Goal: Information Seeking & Learning: Learn about a topic

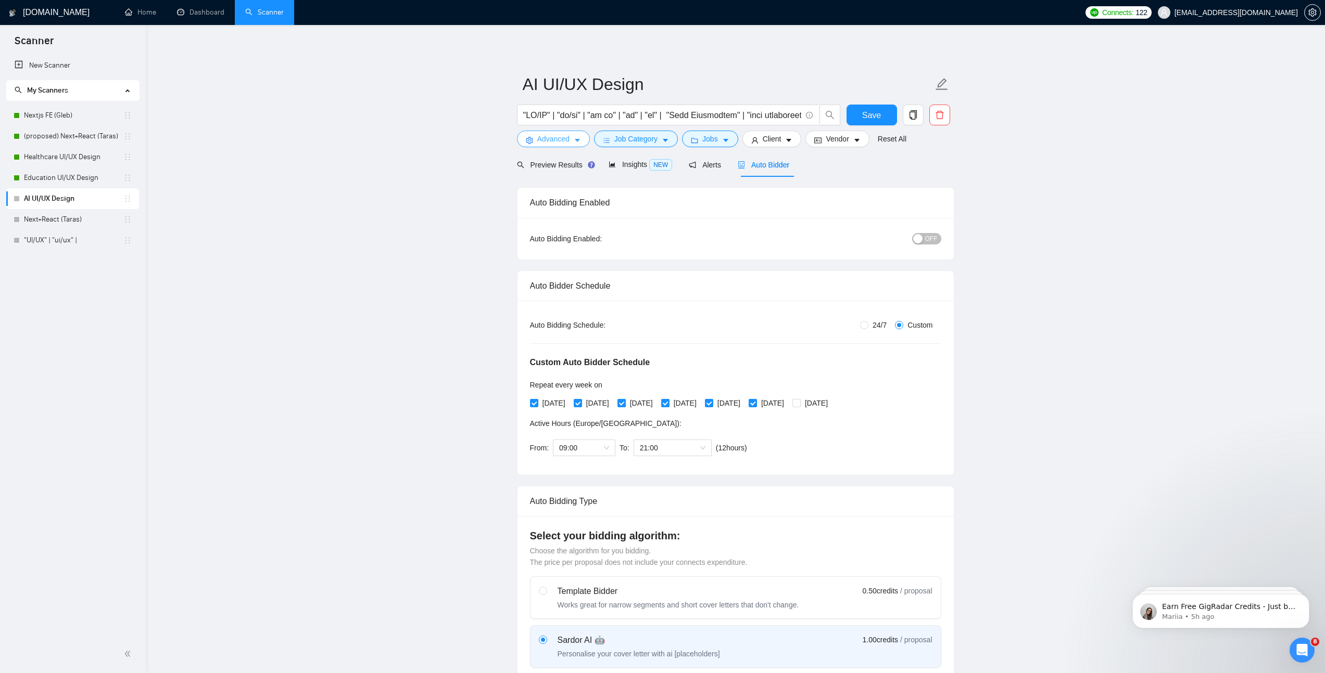
click at [559, 137] on span "Advanced" at bounding box center [553, 138] width 32 height 11
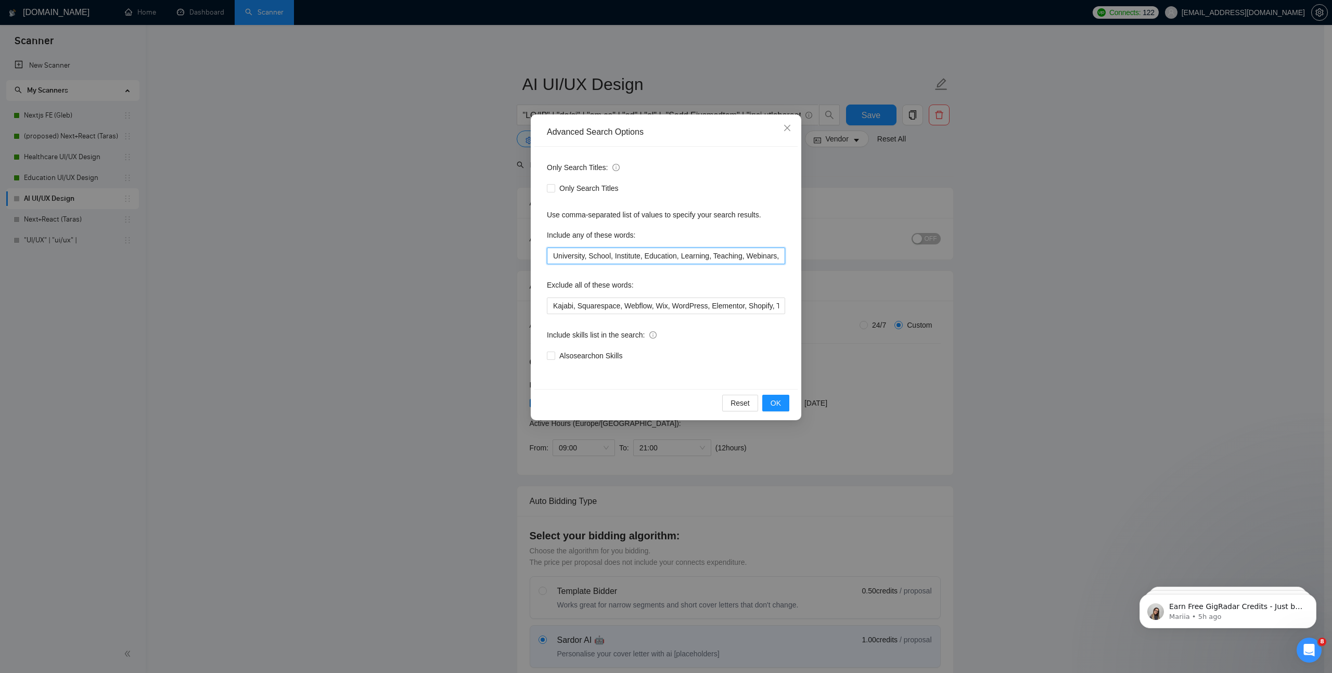
click at [622, 252] on input "University, School, Institute, Education, Learning, Teaching, Webinars, Webinar…" at bounding box center [666, 256] width 238 height 17
paste input "AI, Artificial Intelligence, Generative AI, AI Generator, AI Content Generator,…"
click at [785, 407] on button "OK" at bounding box center [775, 403] width 27 height 17
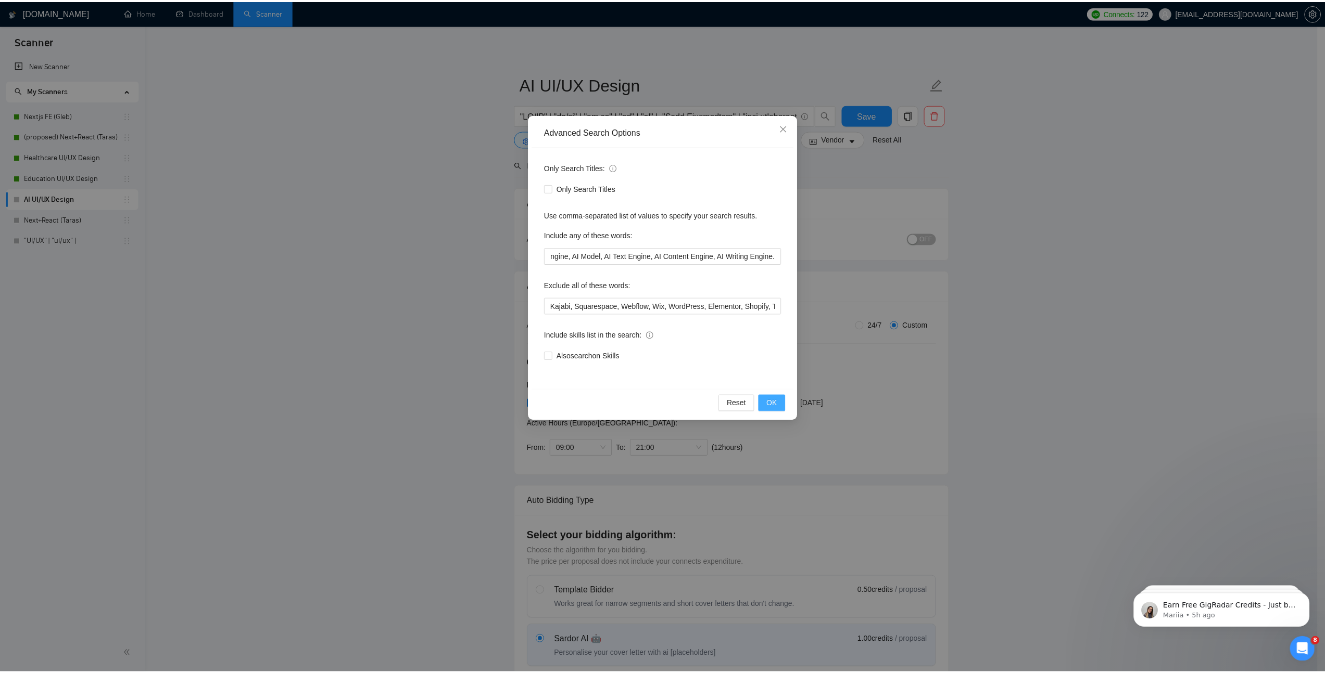
scroll to position [0, 0]
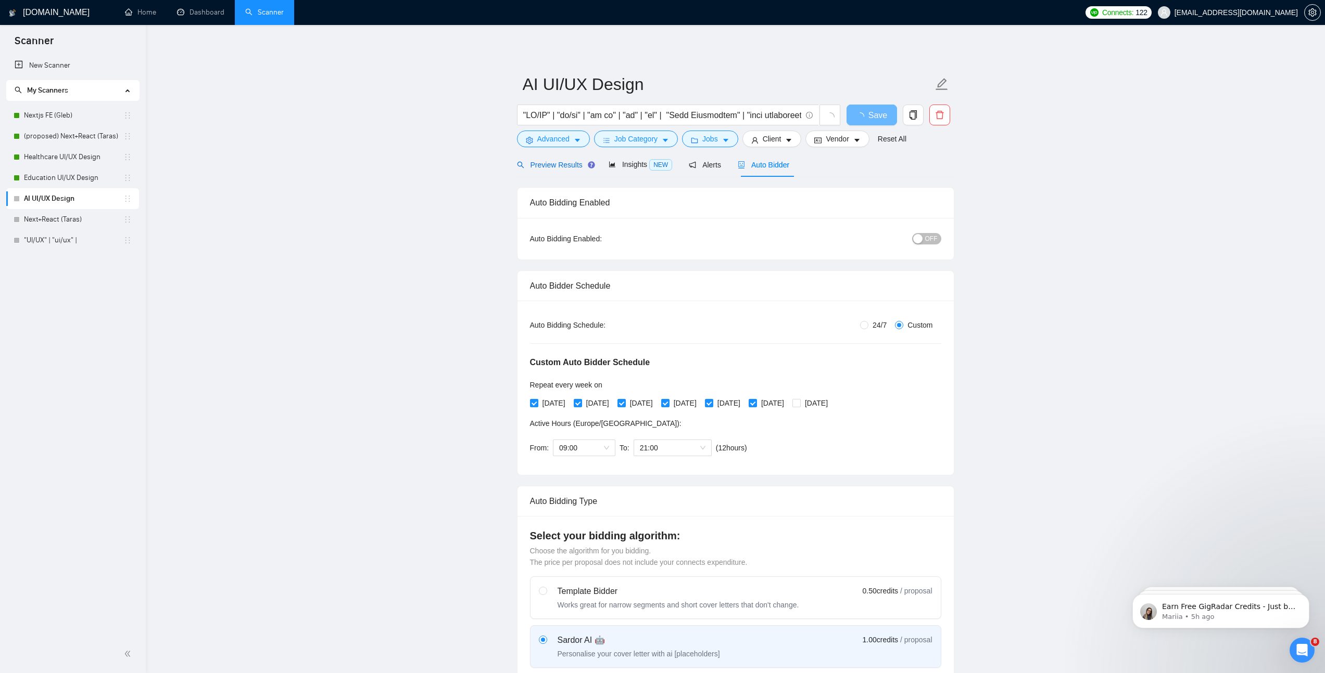
click at [552, 167] on span "Preview Results" at bounding box center [554, 165] width 75 height 8
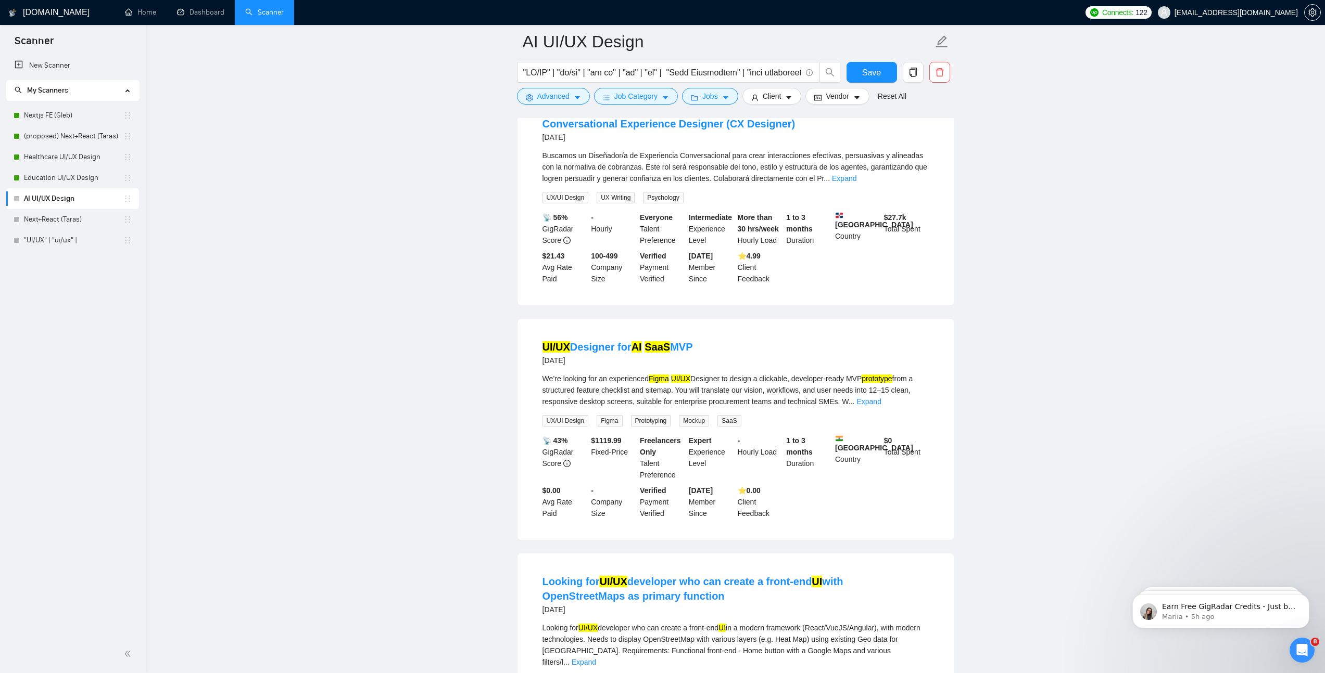
scroll to position [1252, 0]
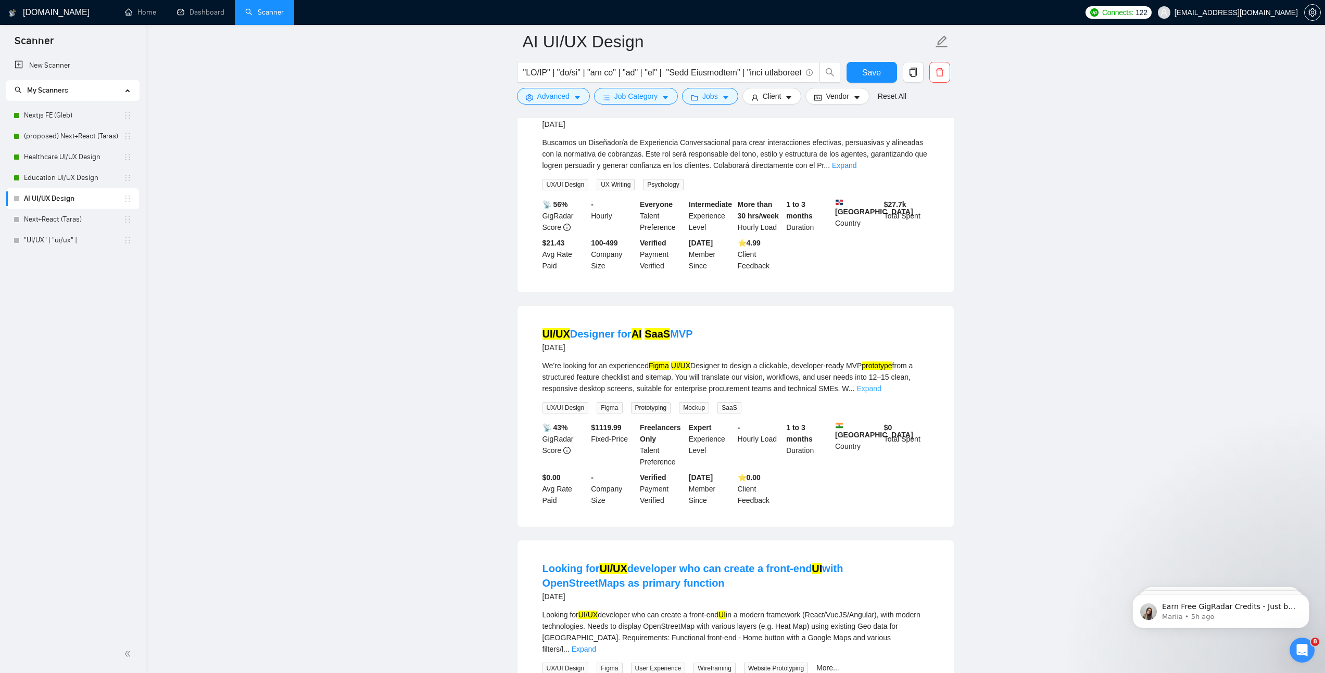
click at [881, 393] on link "Expand" at bounding box center [868, 389] width 24 height 8
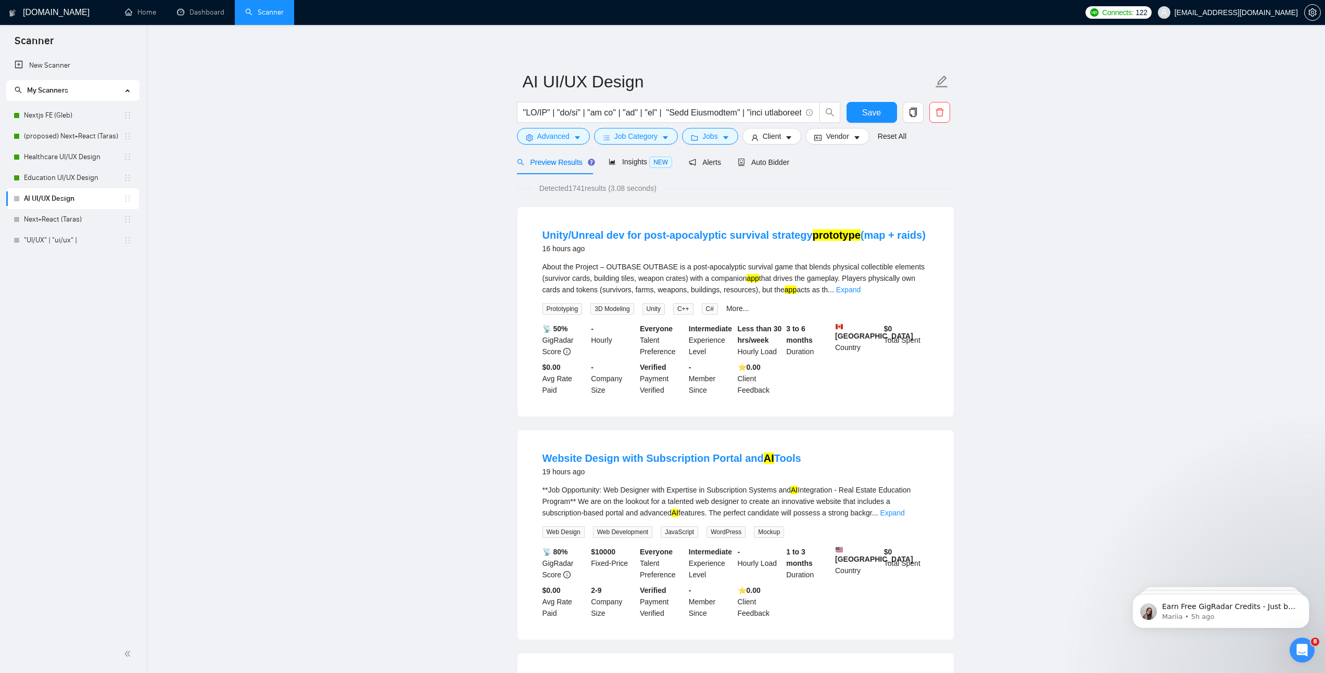
scroll to position [0, 0]
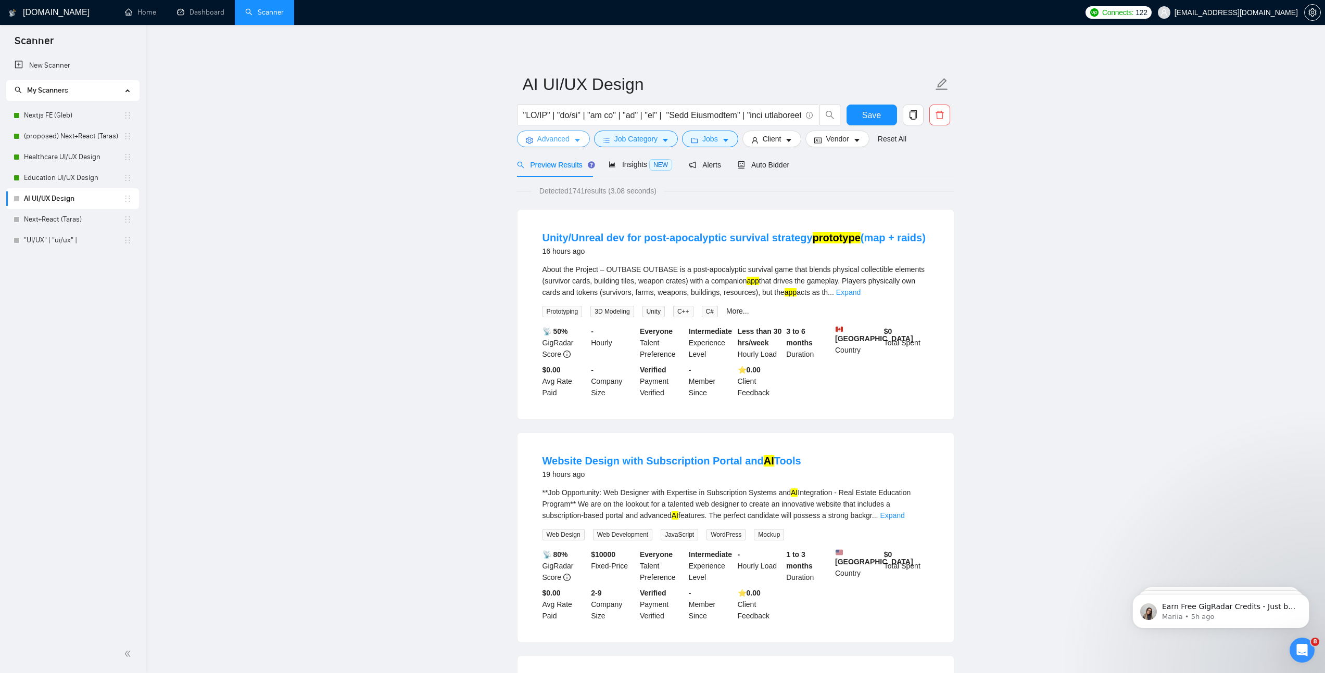
click at [539, 135] on span "Advanced" at bounding box center [553, 138] width 32 height 11
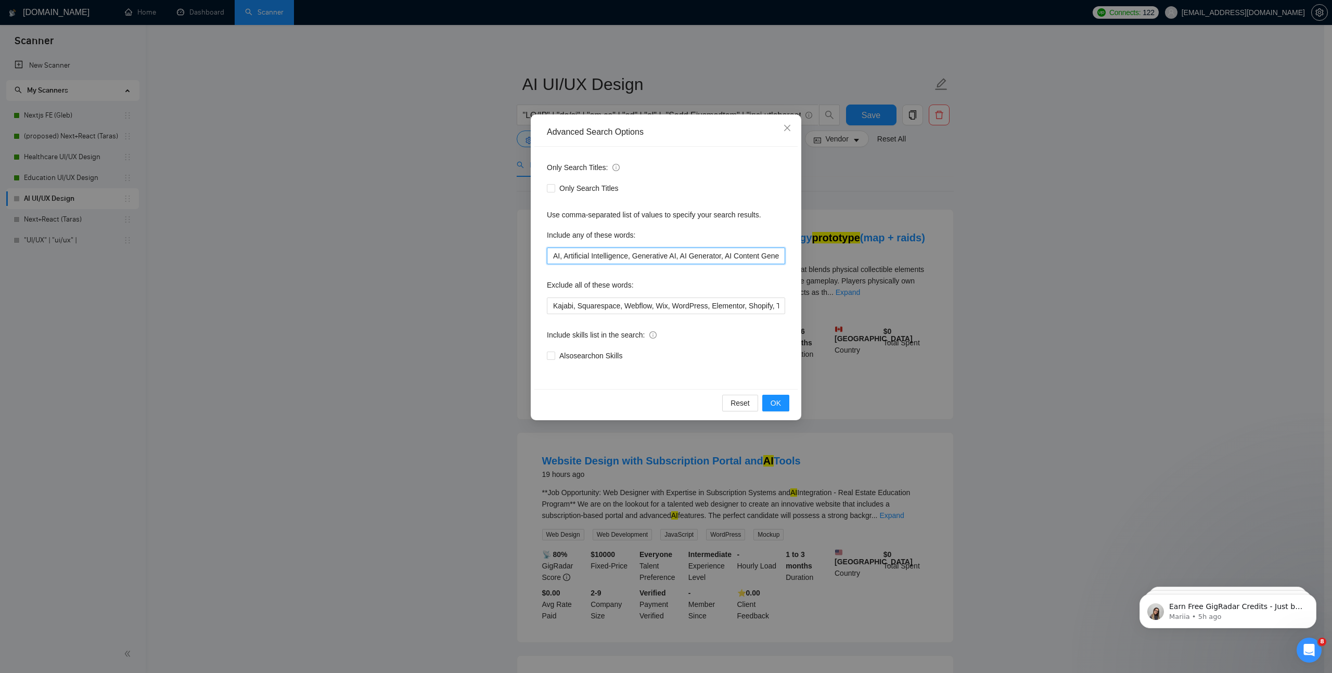
click at [656, 255] on input "AI, Artificial Intelligence, Generative AI, AI Generator, AI Content Generator,…" at bounding box center [666, 256] width 238 height 17
paste input "Chat Bot"
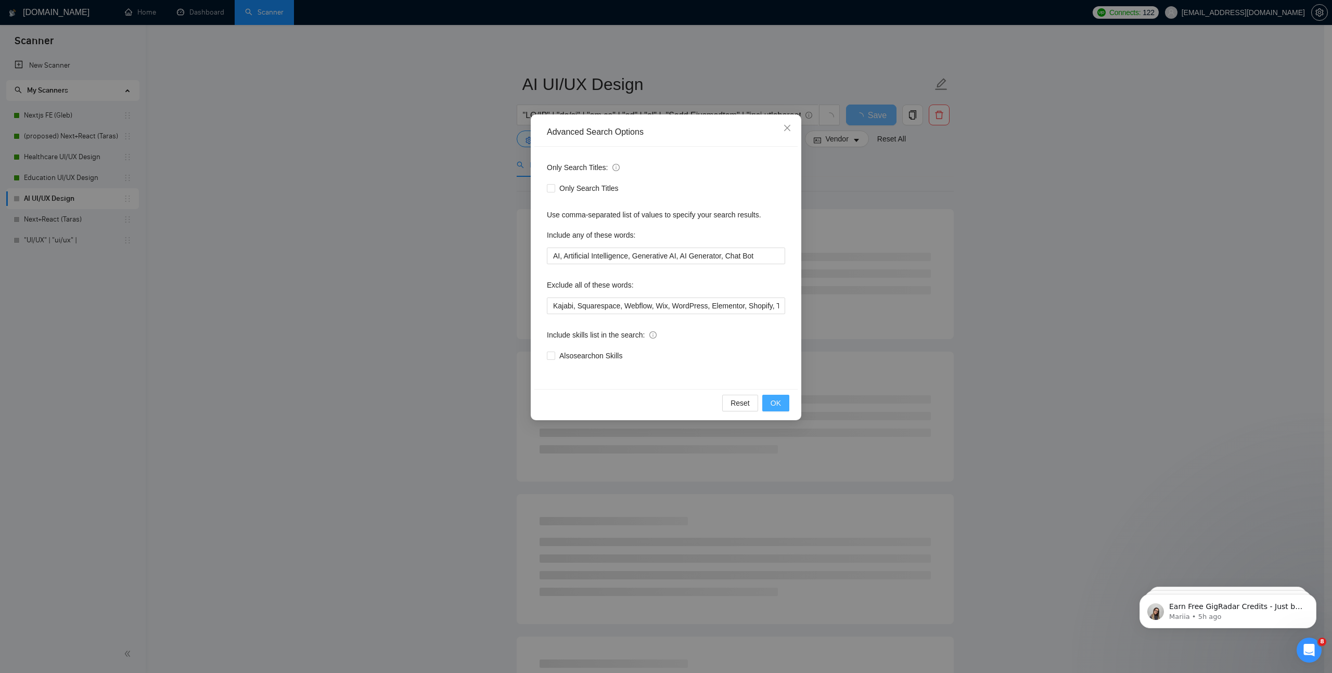
click at [777, 406] on span "OK" at bounding box center [776, 403] width 10 height 11
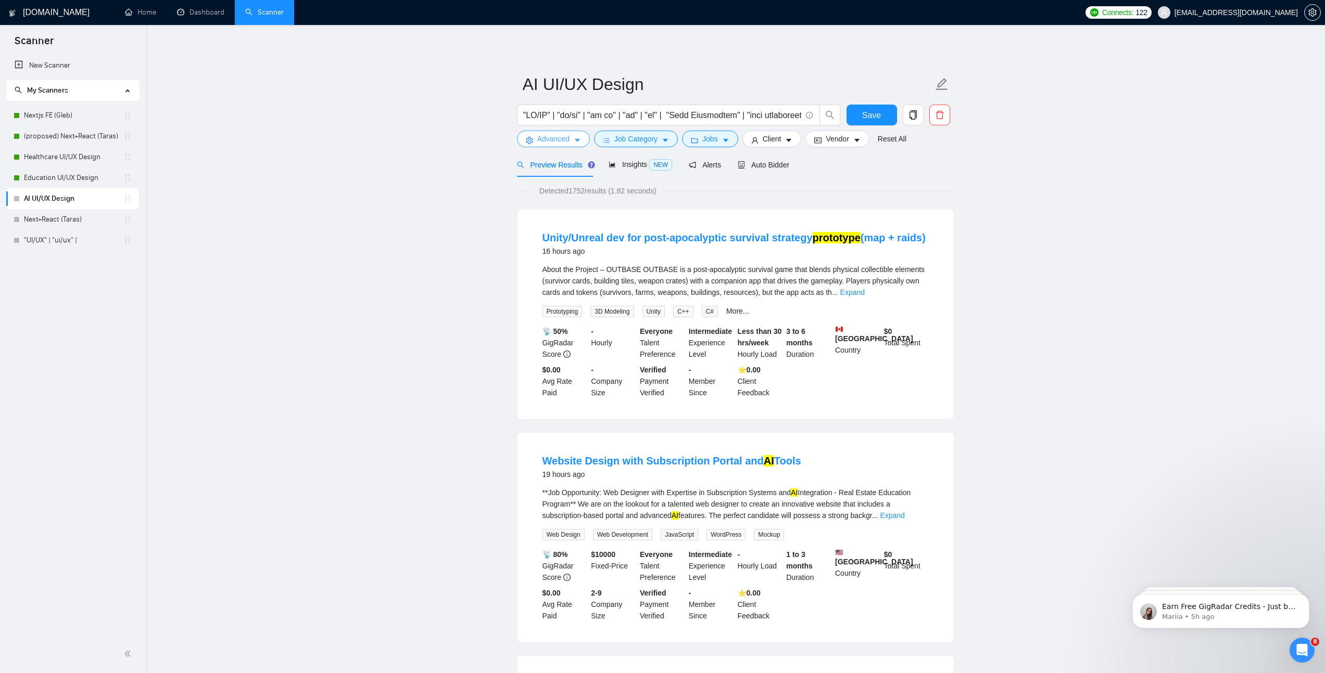
click at [555, 142] on span "Advanced" at bounding box center [553, 138] width 32 height 11
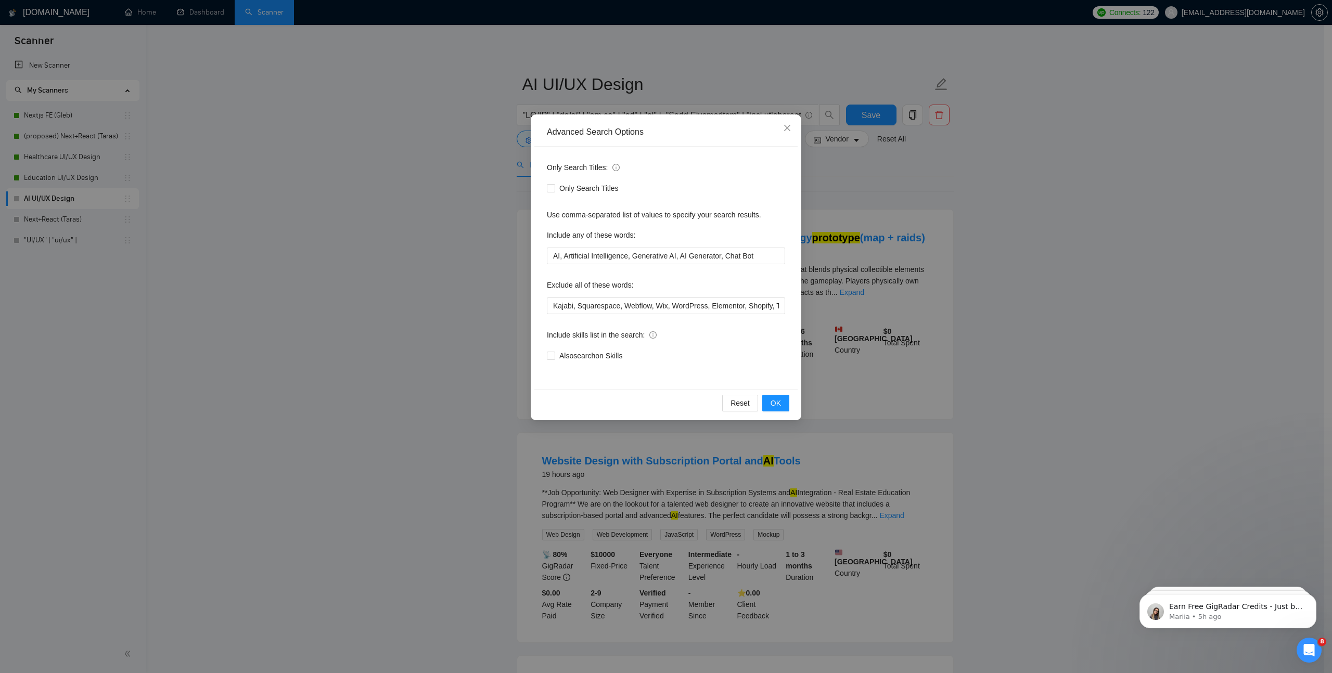
click at [555, 141] on div "Advanced Search Options" at bounding box center [665, 132] width 263 height 29
click at [447, 168] on div "Advanced Search Options Only Search Titles: Only Search Titles Use comma-separa…" at bounding box center [666, 336] width 1332 height 673
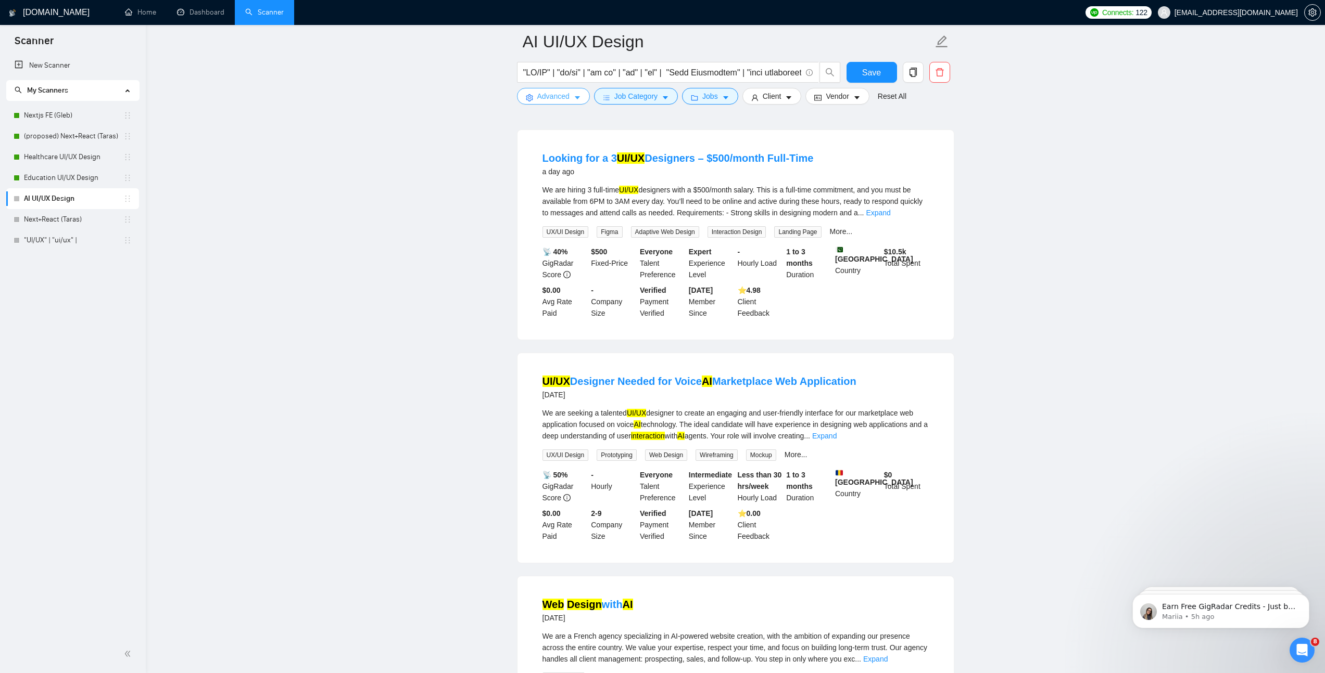
scroll to position [513, 0]
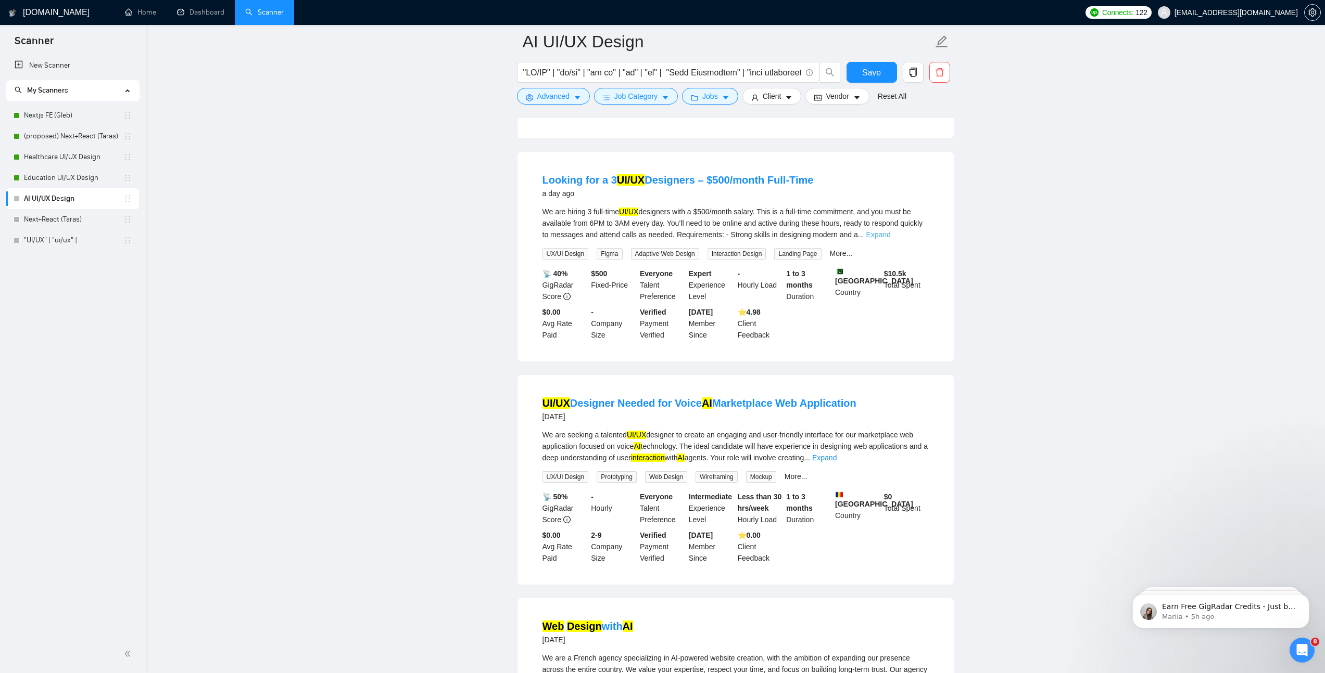
click at [890, 237] on link "Expand" at bounding box center [877, 235] width 24 height 8
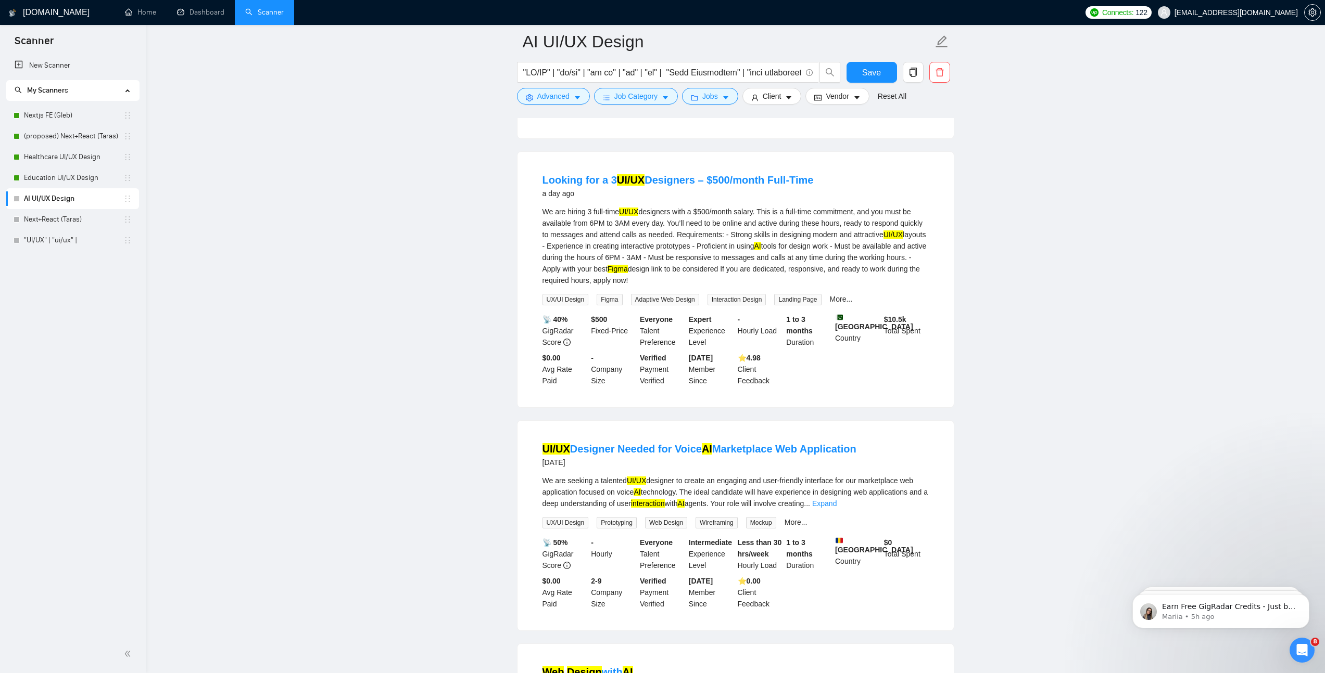
drag, startPoint x: 550, startPoint y: 227, endPoint x: 751, endPoint y: 287, distance: 210.3
click at [751, 286] on div "We are hiring 3 full-time UI/UX designers with a $500/month salary. This is a f…" at bounding box center [735, 246] width 386 height 80
click at [721, 265] on div "We are hiring 3 full-time UI/UX designers with a $500/month salary. This is a f…" at bounding box center [735, 246] width 386 height 80
drag, startPoint x: 624, startPoint y: 262, endPoint x: 652, endPoint y: 262, distance: 27.6
click at [652, 262] on div "We are hiring 3 full-time UI/UX designers with a $500/month salary. This is a f…" at bounding box center [735, 246] width 386 height 80
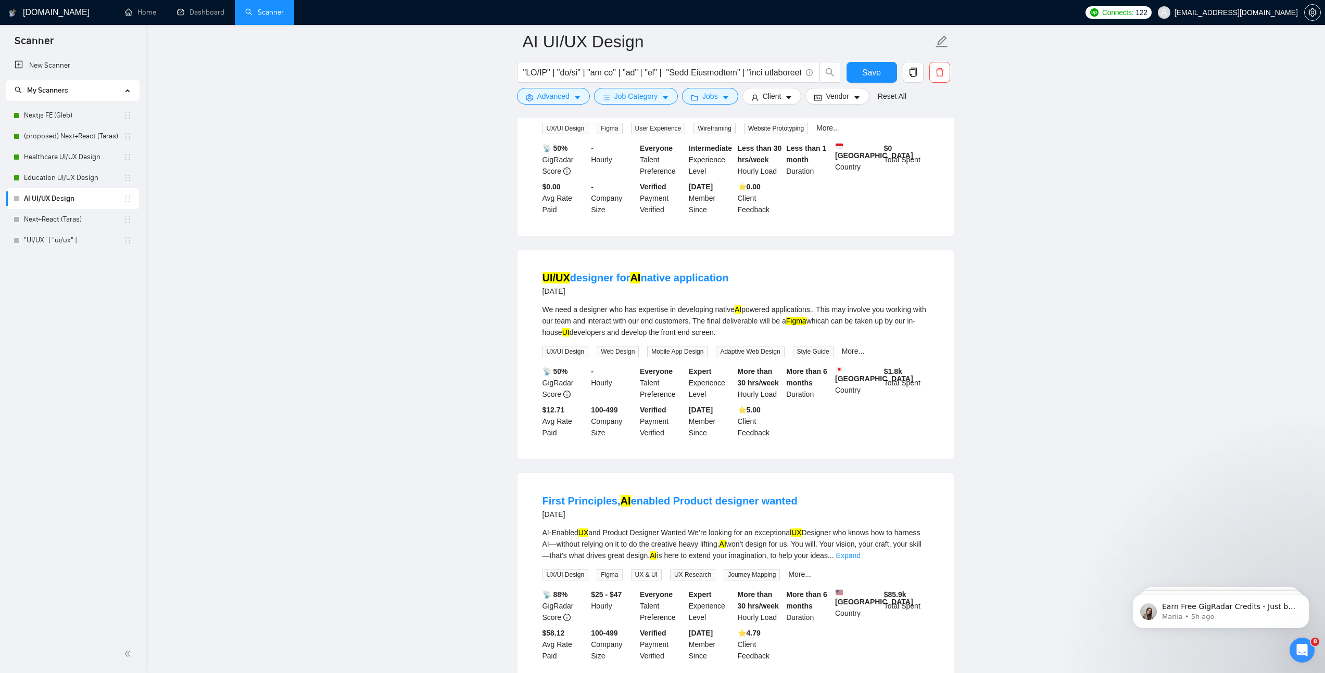
scroll to position [1845, 0]
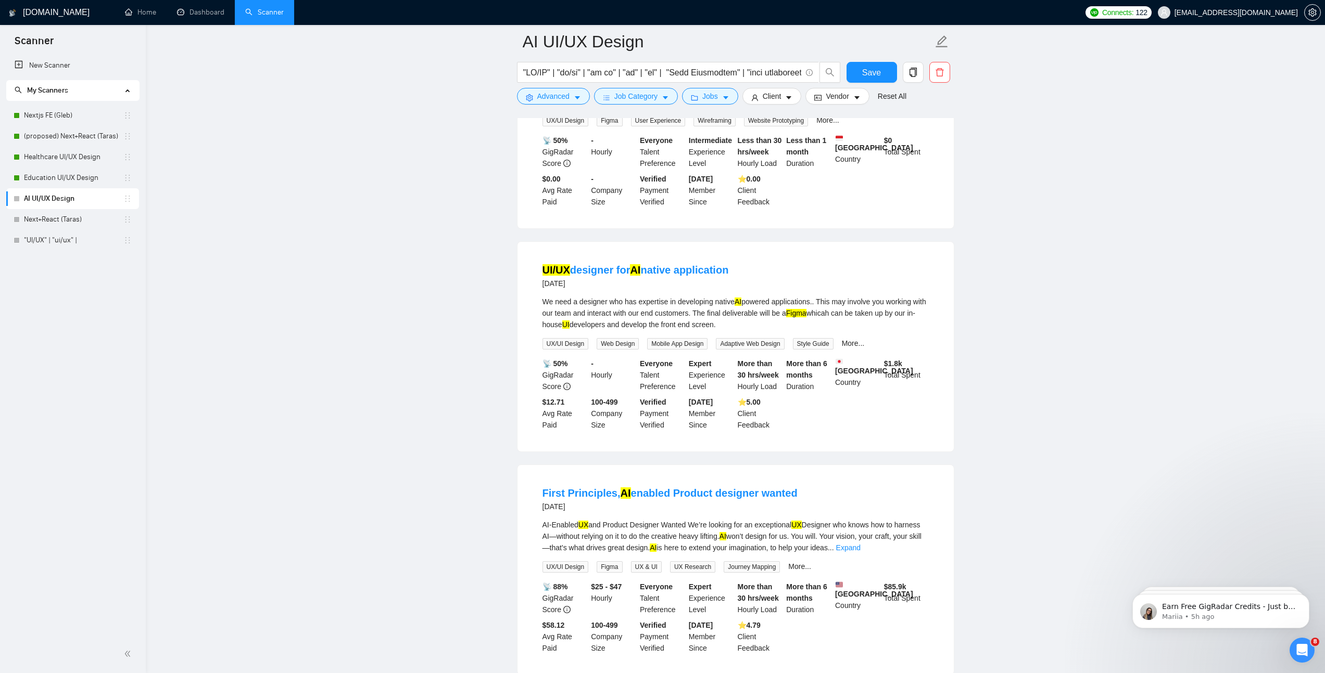
click at [687, 307] on div "We need a designer who has expertise in developing native AI powered applicatio…" at bounding box center [735, 313] width 386 height 34
drag, startPoint x: 638, startPoint y: 311, endPoint x: 733, endPoint y: 314, distance: 95.8
click at [733, 314] on div "We need a designer who has expertise in developing native AI powered applicatio…" at bounding box center [735, 313] width 386 height 34
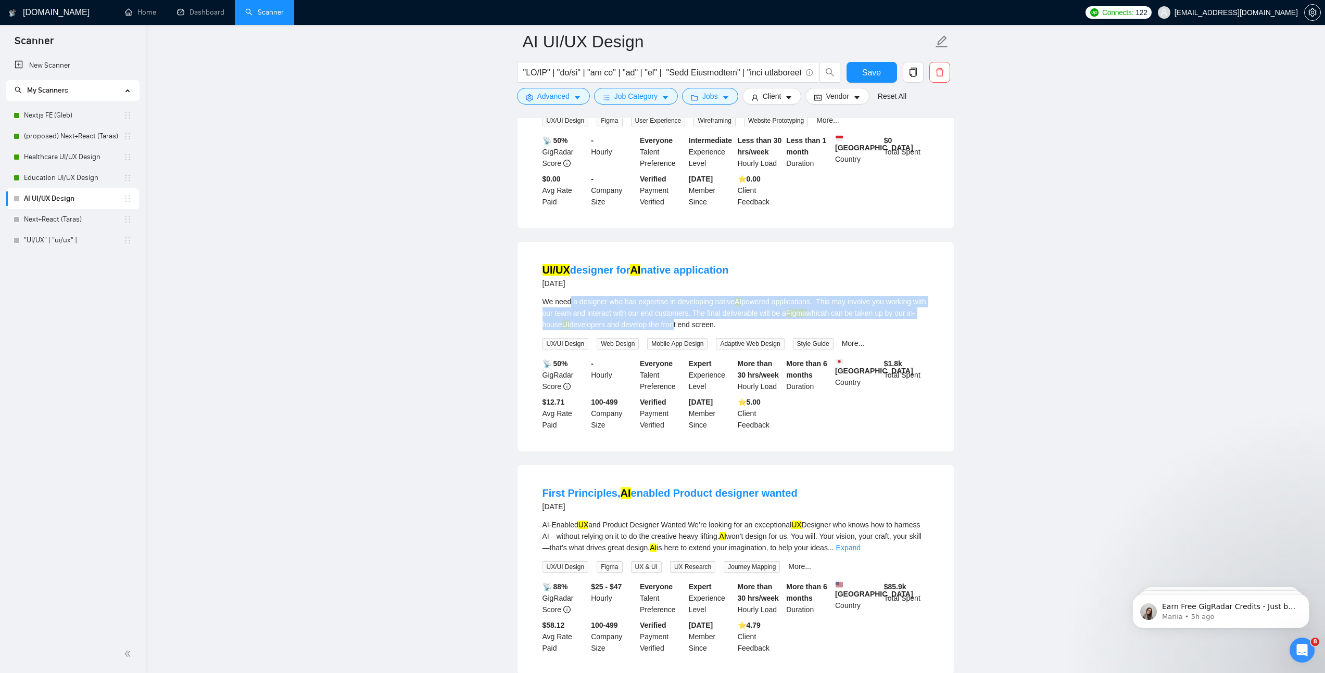
drag, startPoint x: 687, startPoint y: 320, endPoint x: 571, endPoint y: 307, distance: 116.3
click at [571, 307] on div "We need a designer who has expertise in developing native AI powered applicatio…" at bounding box center [735, 313] width 386 height 34
click at [672, 312] on div "We need a designer who has expertise in developing native AI powered applicatio…" at bounding box center [735, 313] width 386 height 34
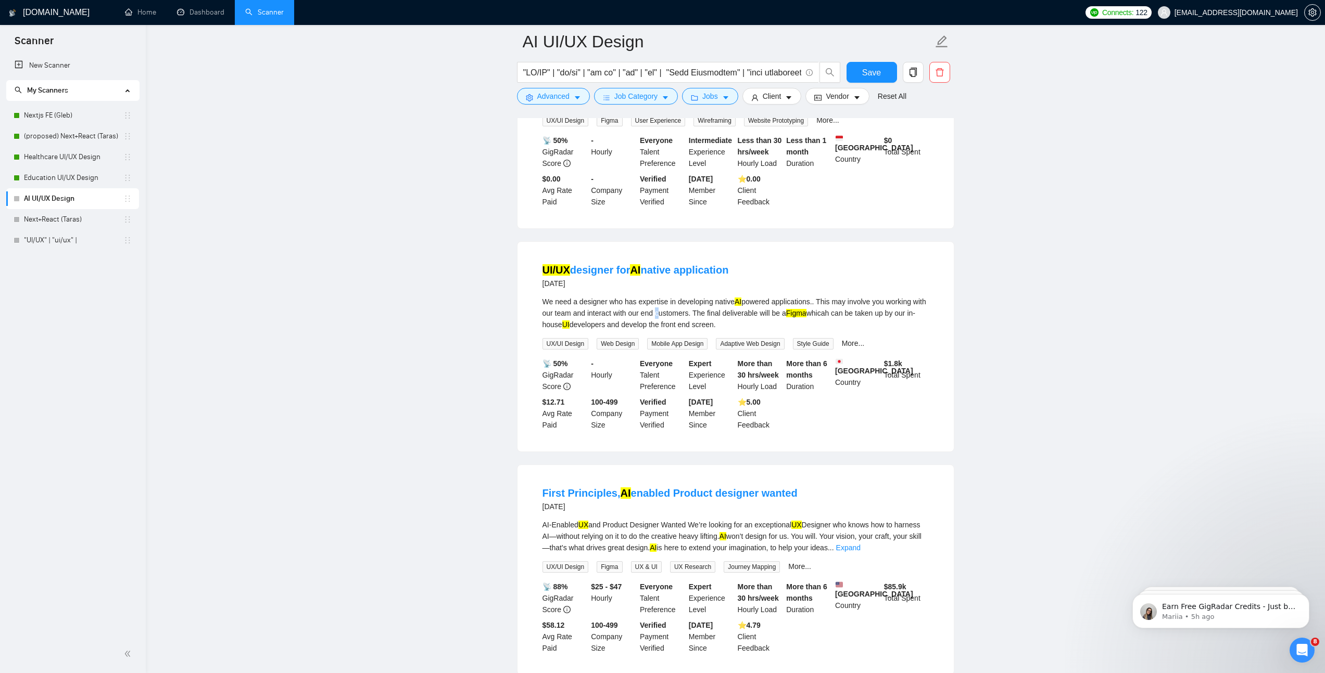
click at [672, 312] on div "We need a designer who has expertise in developing native AI powered applicatio…" at bounding box center [735, 313] width 386 height 34
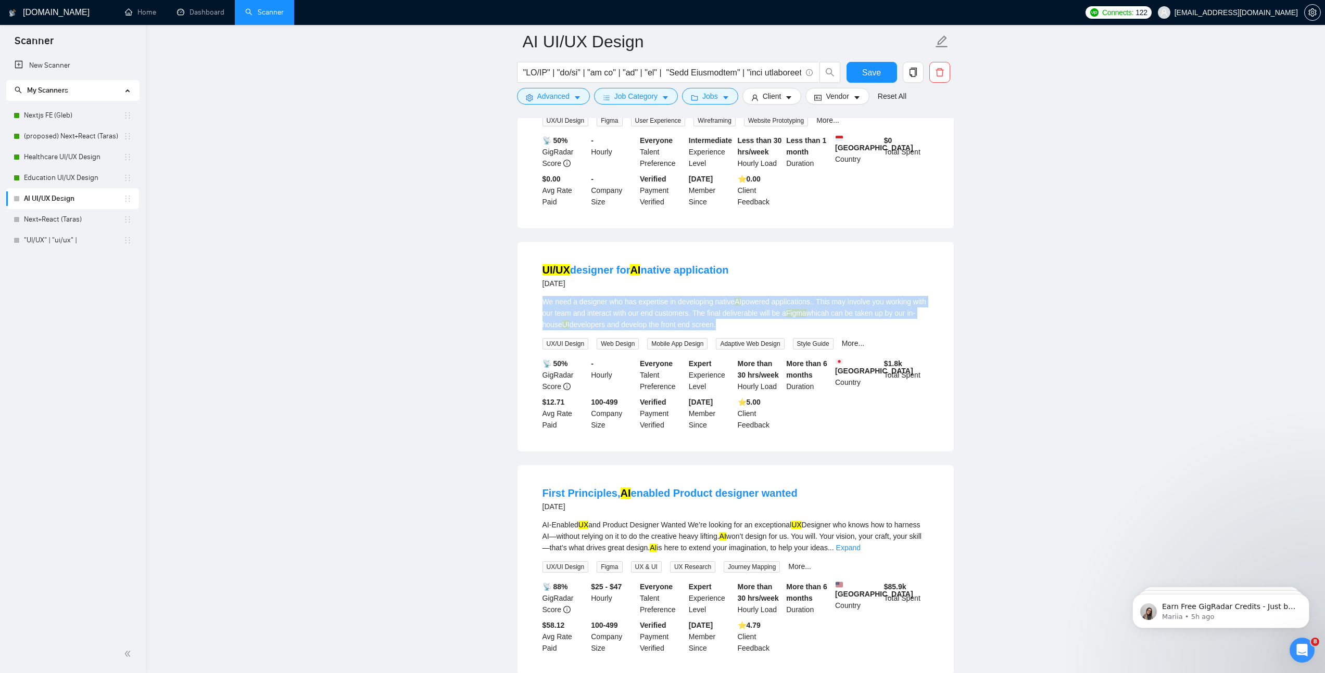
click at [672, 312] on div "We need a designer who has expertise in developing native AI powered applicatio…" at bounding box center [735, 313] width 386 height 34
click at [605, 314] on div "We need a designer who has expertise in developing native AI powered applicatio…" at bounding box center [735, 313] width 386 height 34
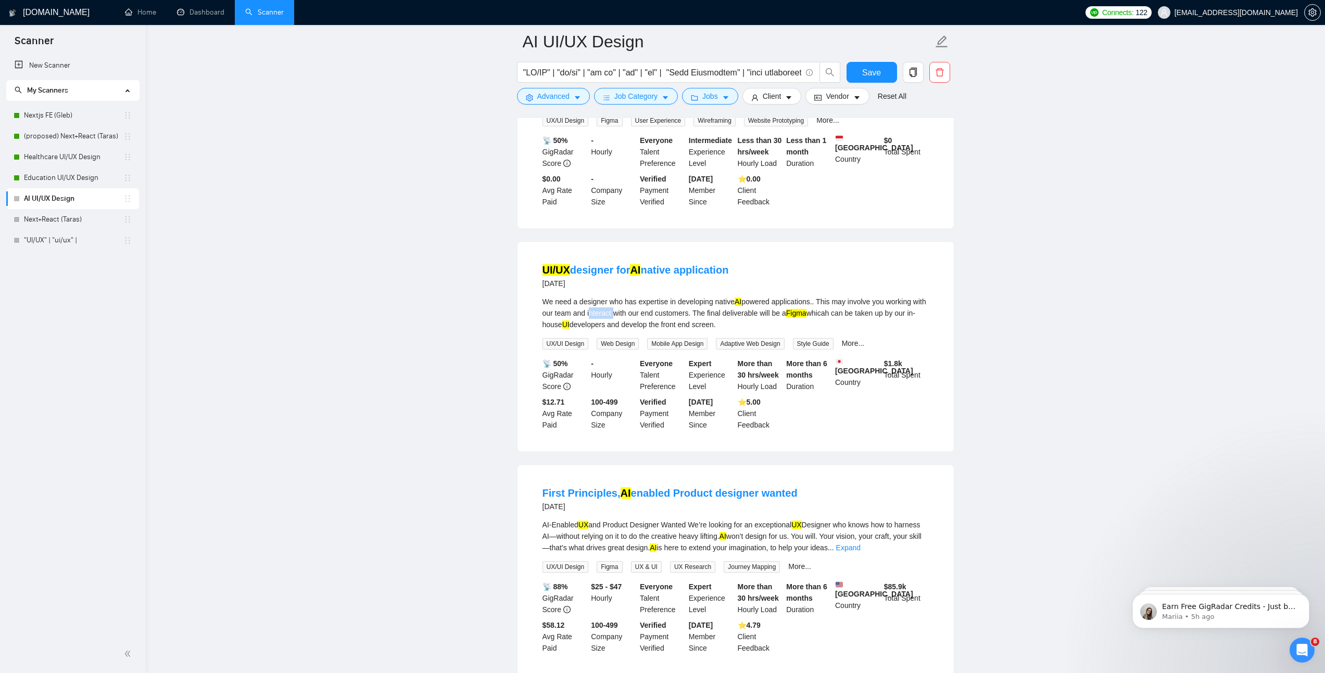
click at [605, 314] on div "We need a designer who has expertise in developing native AI powered applicatio…" at bounding box center [735, 313] width 386 height 34
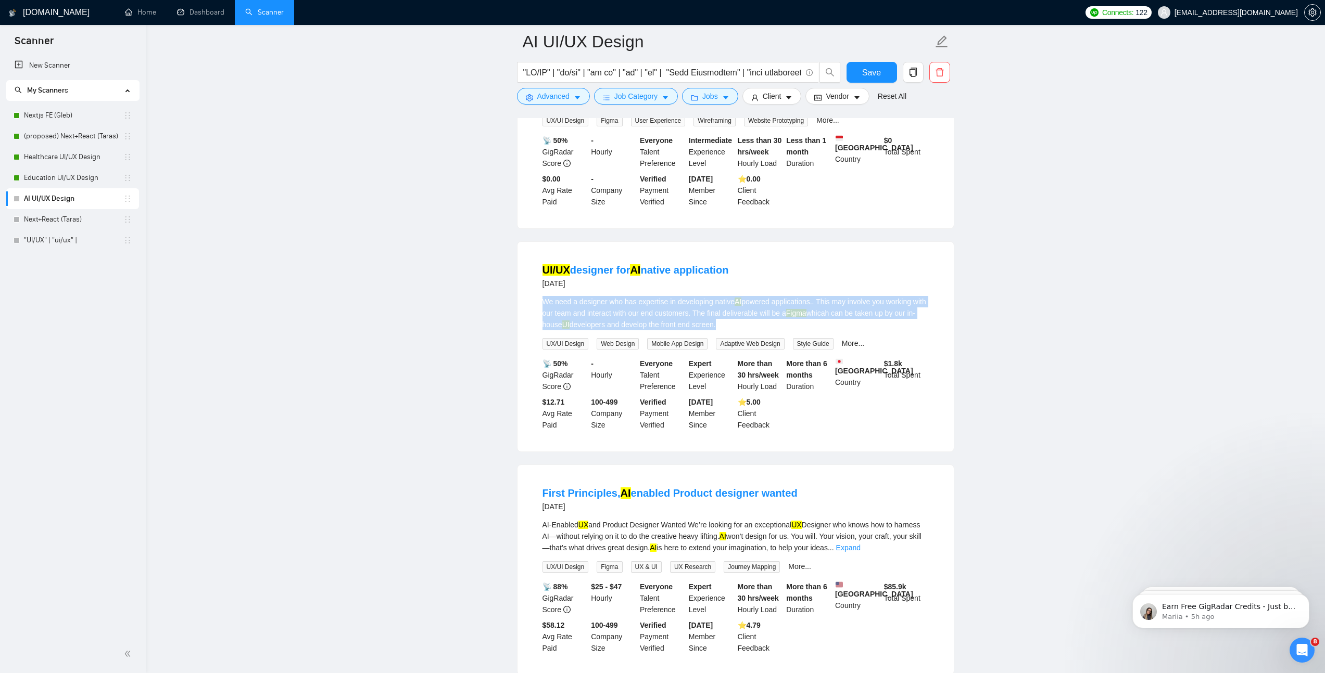
click at [605, 314] on div "We need a designer who has expertise in developing native AI powered applicatio…" at bounding box center [735, 313] width 386 height 34
click at [520, 318] on div "UI/UX designer for AI native application [DATE] We need a designer who has expe…" at bounding box center [735, 347] width 436 height 210
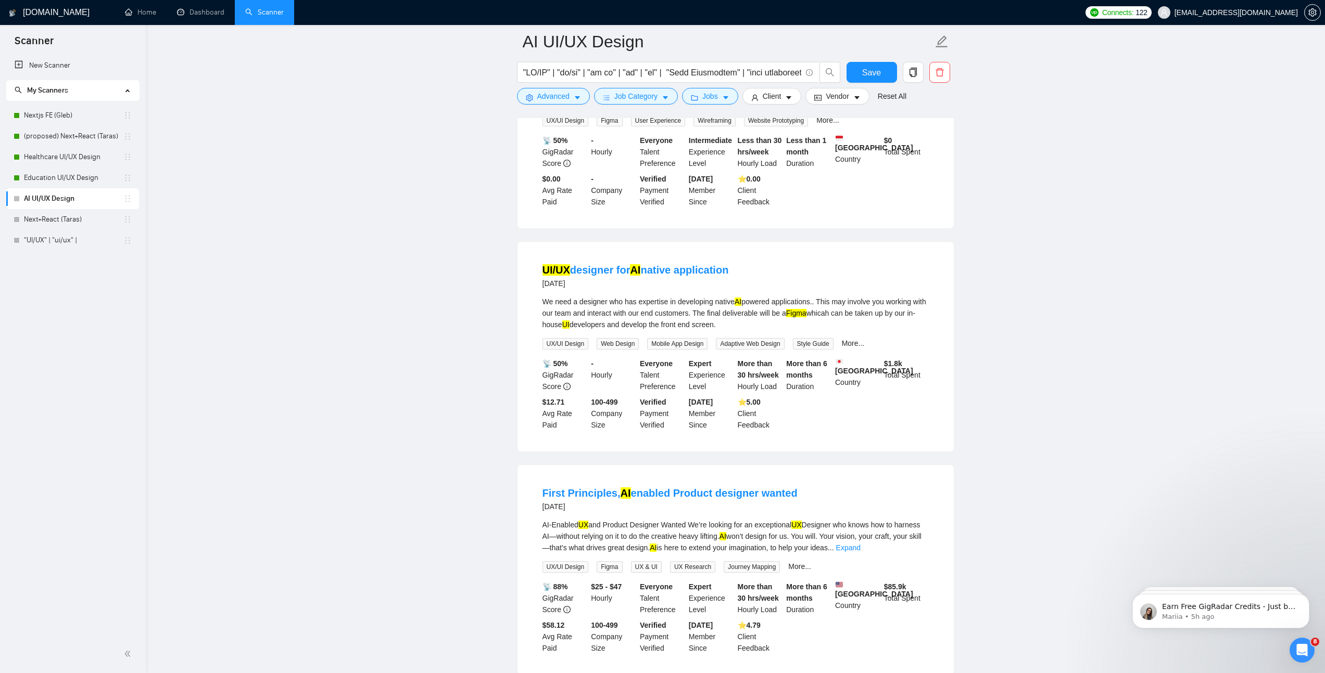
click at [591, 321] on div "We need a designer who has expertise in developing native AI powered applicatio…" at bounding box center [735, 313] width 386 height 34
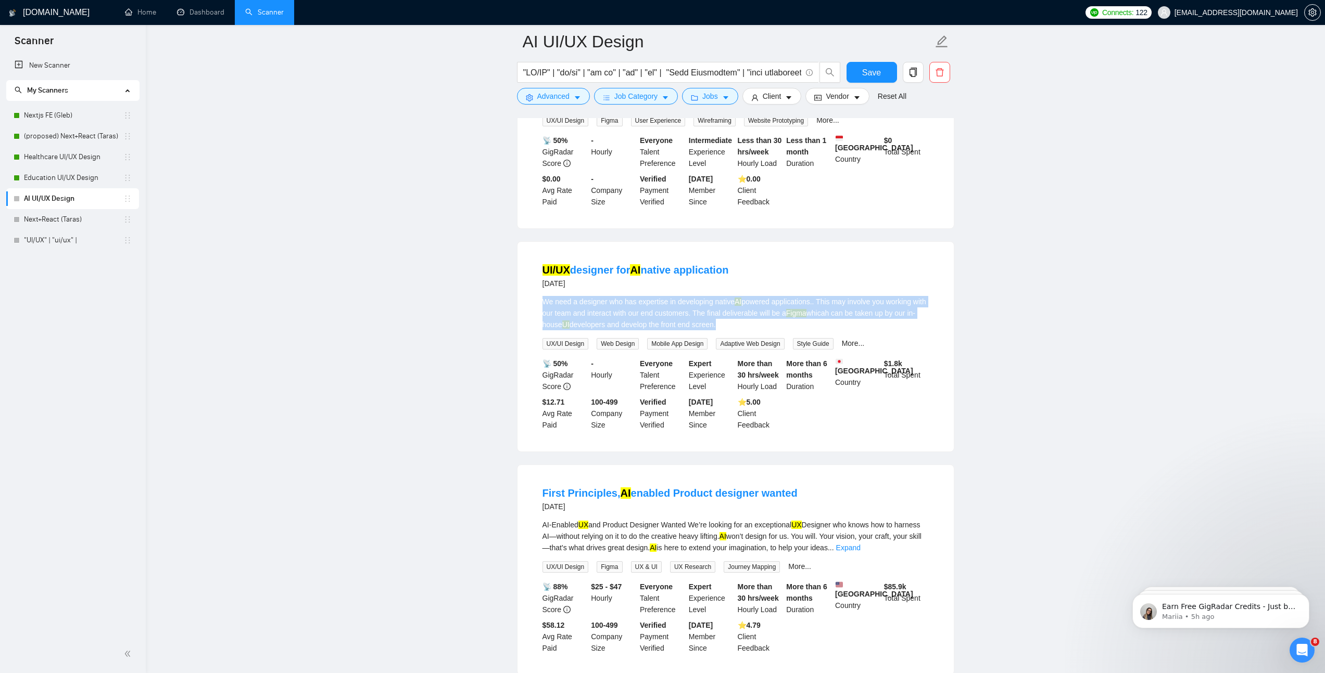
click at [591, 321] on div "We need a designer who has expertise in developing native AI powered applicatio…" at bounding box center [735, 313] width 386 height 34
click at [674, 317] on div "We need a designer who has expertise in developing native AI powered applicatio…" at bounding box center [735, 313] width 386 height 34
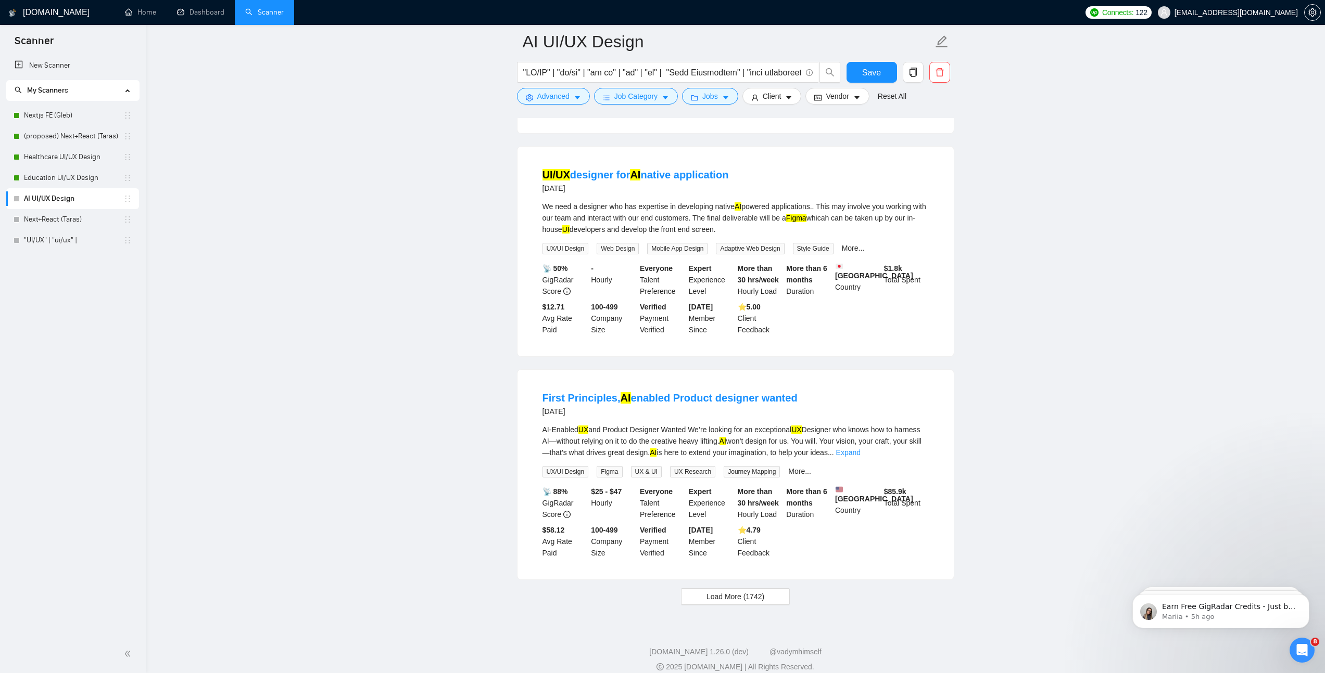
scroll to position [1963, 0]
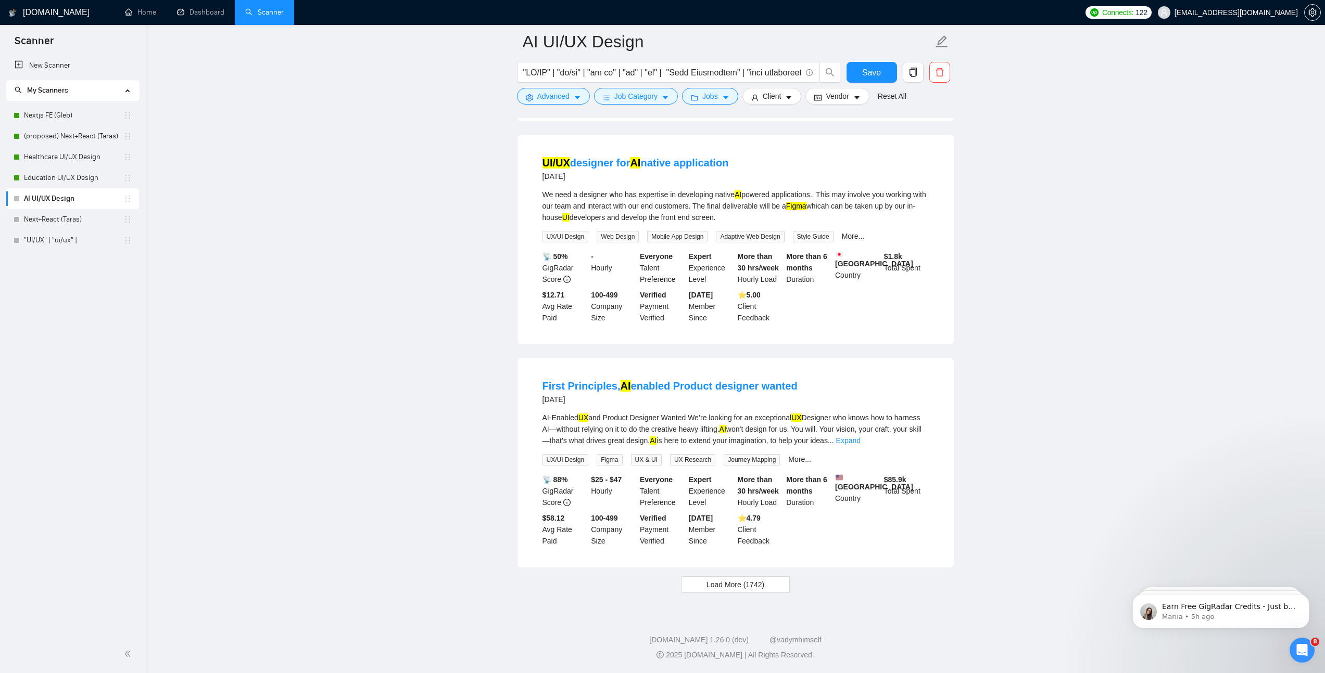
click at [607, 427] on div "AI-Enabled UX and Product Designer Wanted We’re looking for an exceptional UX D…" at bounding box center [735, 429] width 386 height 34
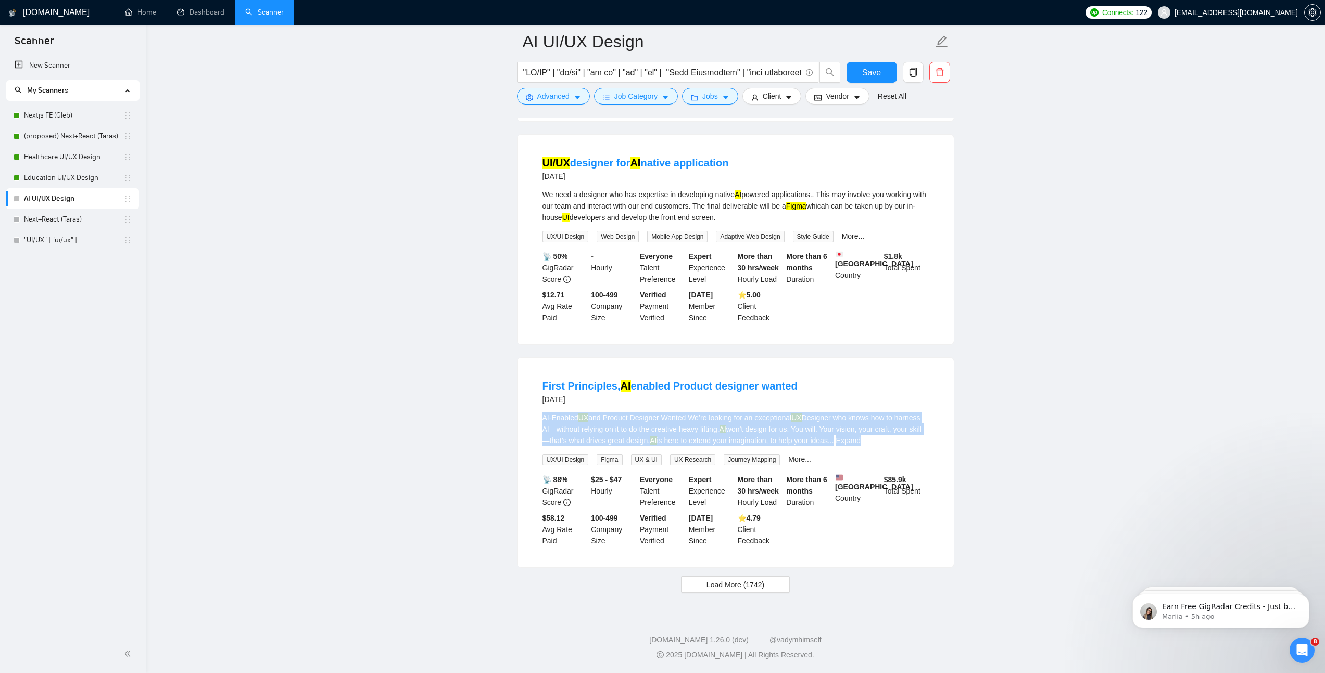
click at [607, 427] on div "AI-Enabled UX and Product Designer Wanted We’re looking for an exceptional UX D…" at bounding box center [735, 429] width 386 height 34
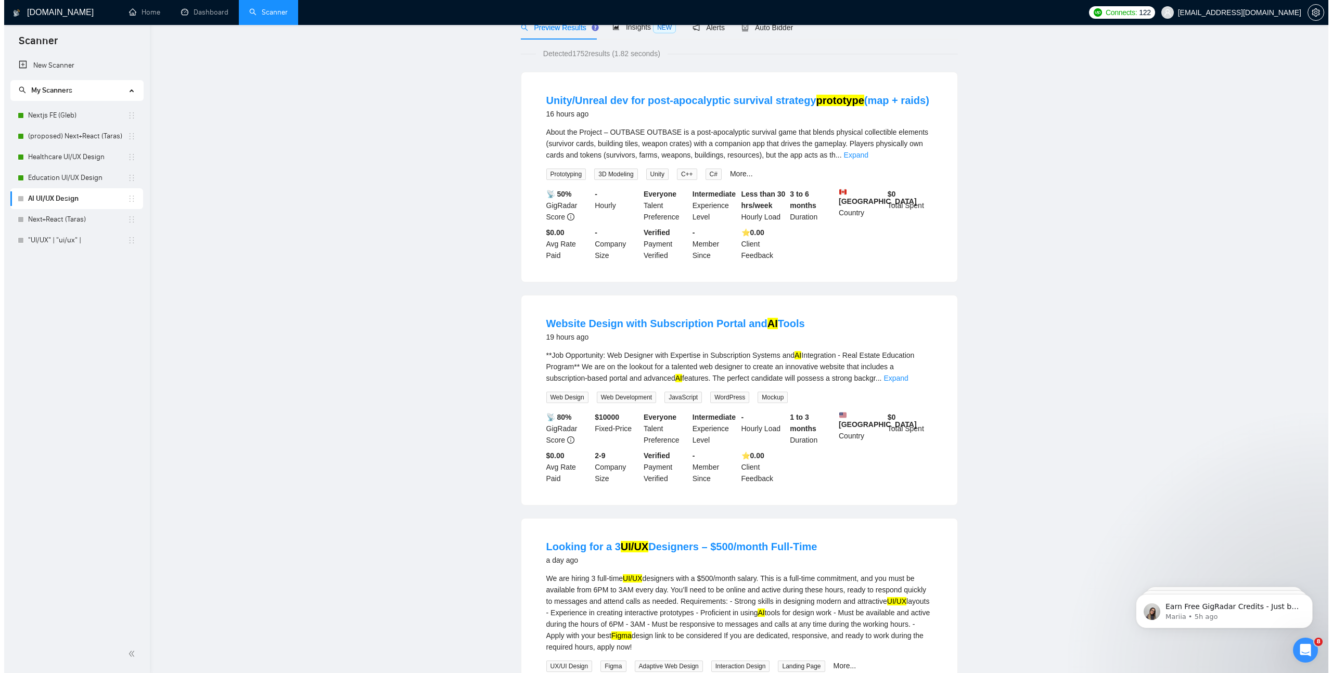
scroll to position [0, 0]
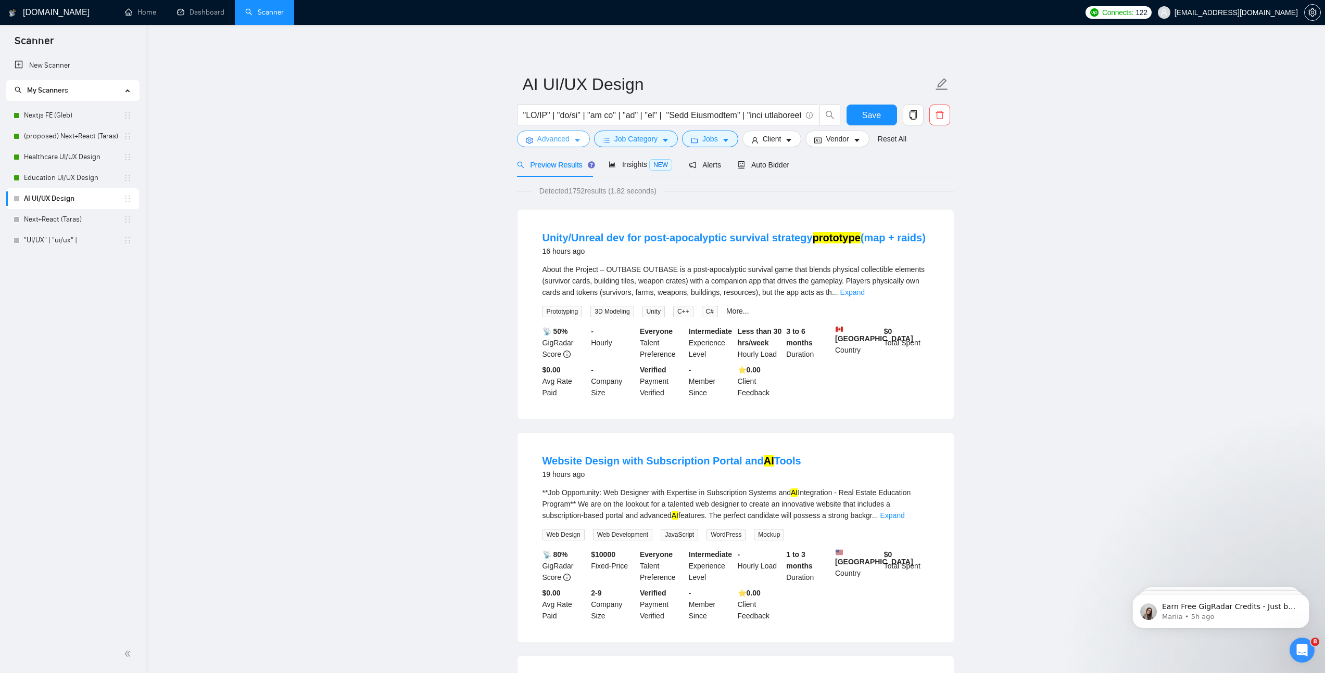
click at [557, 133] on span "Advanced" at bounding box center [553, 138] width 32 height 11
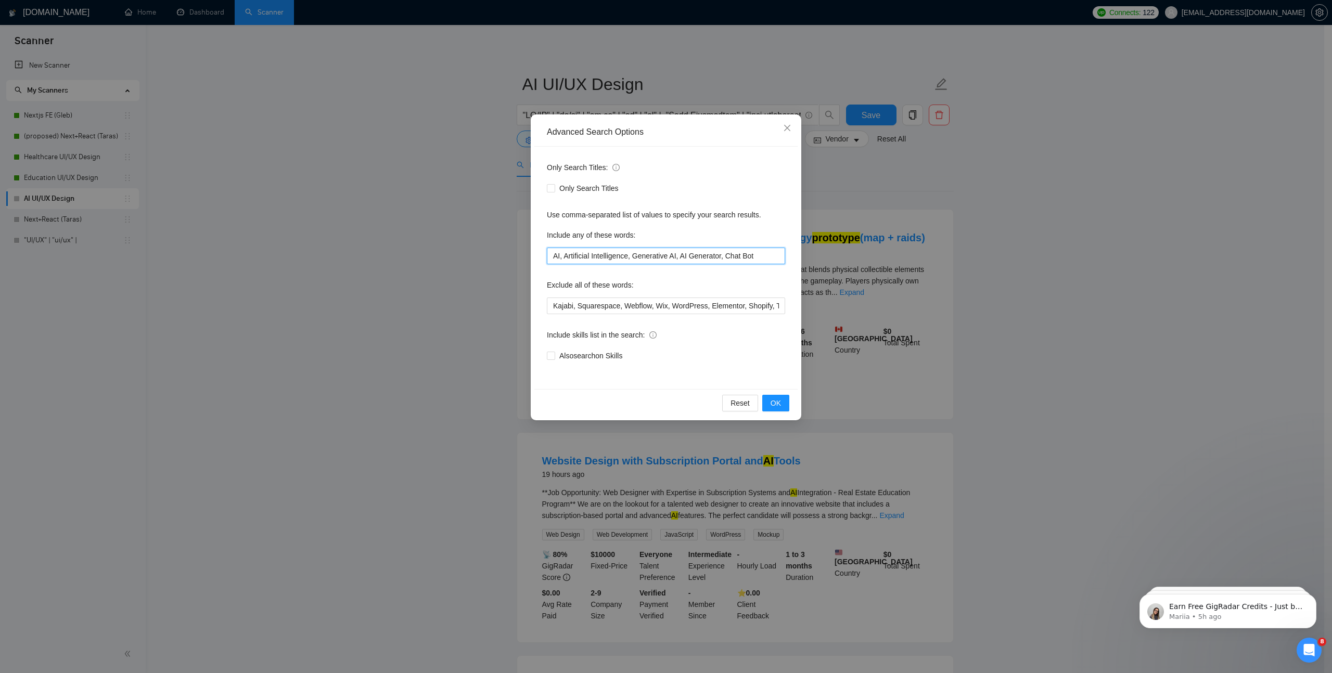
click at [658, 256] on input "AI, Artificial Intelligence, Generative AI, AI Generator, Chat Bot" at bounding box center [666, 256] width 238 height 17
click at [1083, 199] on div "Advanced Search Options Only Search Titles: Only Search Titles Use comma-separa…" at bounding box center [666, 336] width 1332 height 673
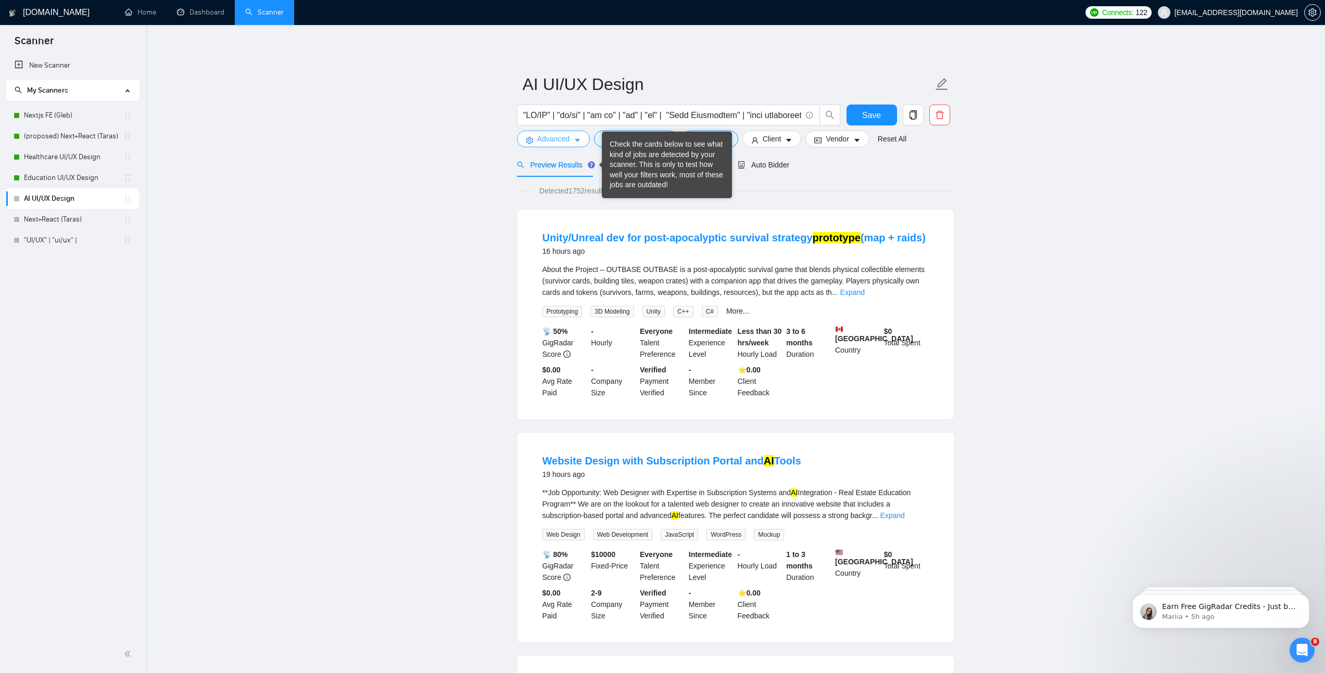
click at [559, 137] on span "Advanced" at bounding box center [553, 138] width 32 height 11
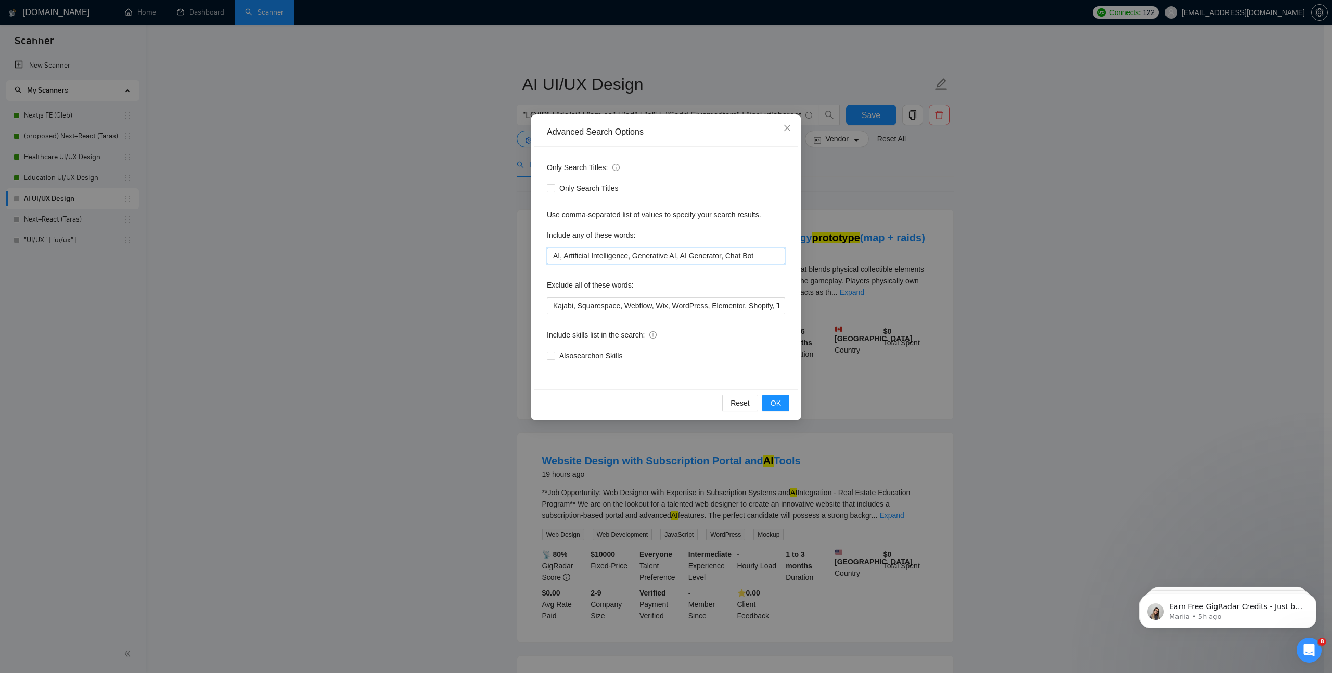
click at [610, 262] on input "AI, Artificial Intelligence, Generative AI, AI Generator, Chat Bot" at bounding box center [666, 256] width 238 height 17
paste input "Machine Intelligence, Cognitive Computing, Smart Technology, Intelligent System…"
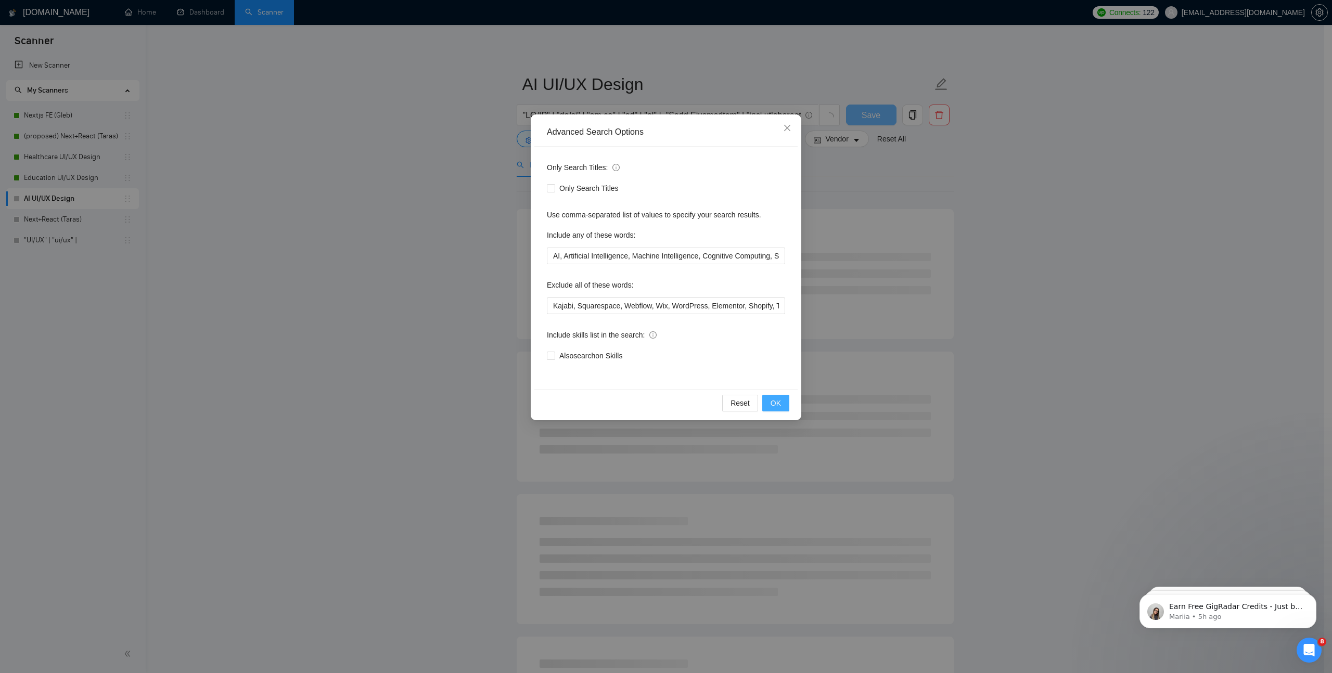
click at [774, 405] on span "OK" at bounding box center [776, 403] width 10 height 11
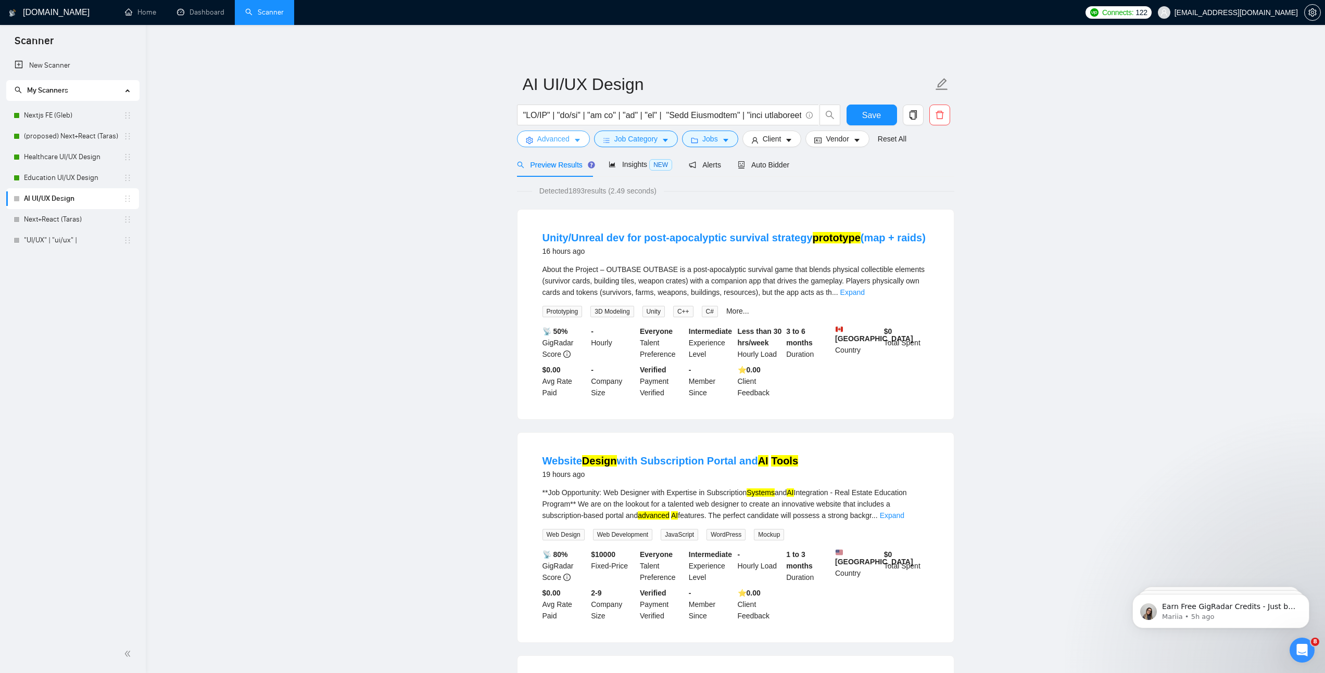
click at [536, 134] on button "Advanced" at bounding box center [553, 139] width 73 height 17
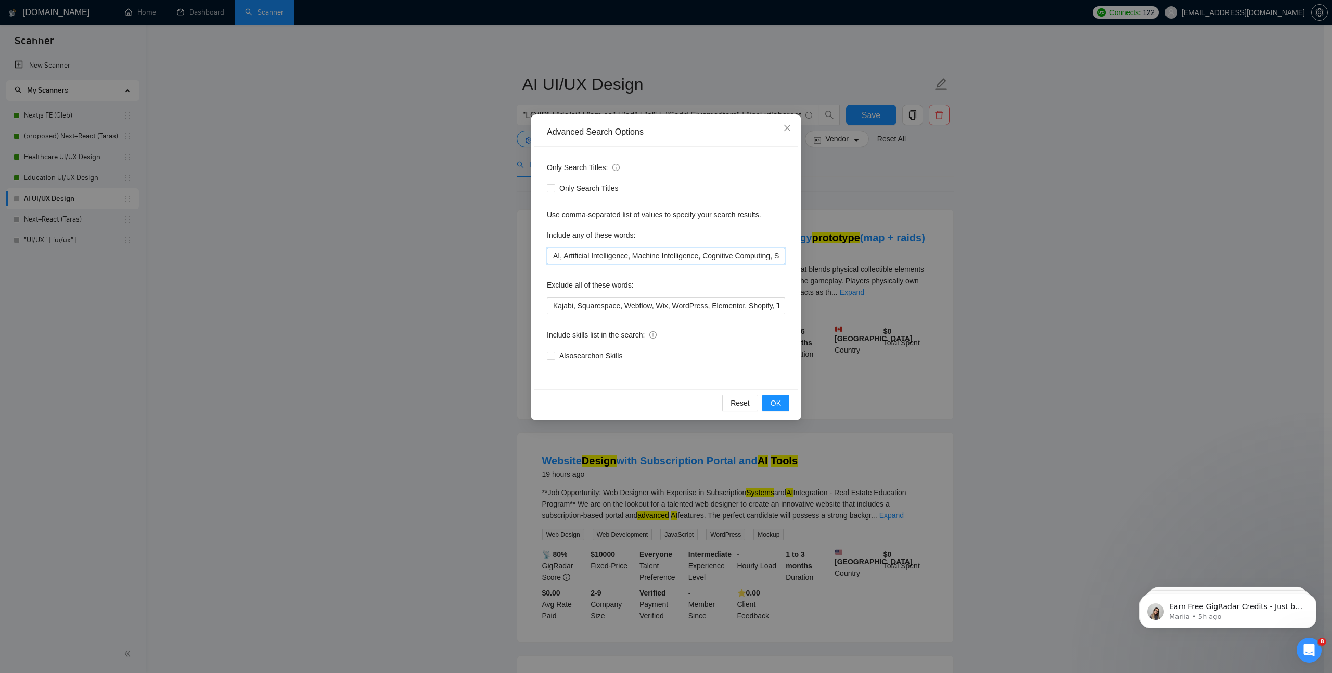
click at [629, 257] on input "AI, Artificial Intelligence, Machine Intelligence, Cognitive Computing, Smart T…" at bounding box center [666, 256] width 238 height 17
paste input "Generative AI, AI Generator, Chat Bot, Video Generator, Photo Generator, AI Vid…"
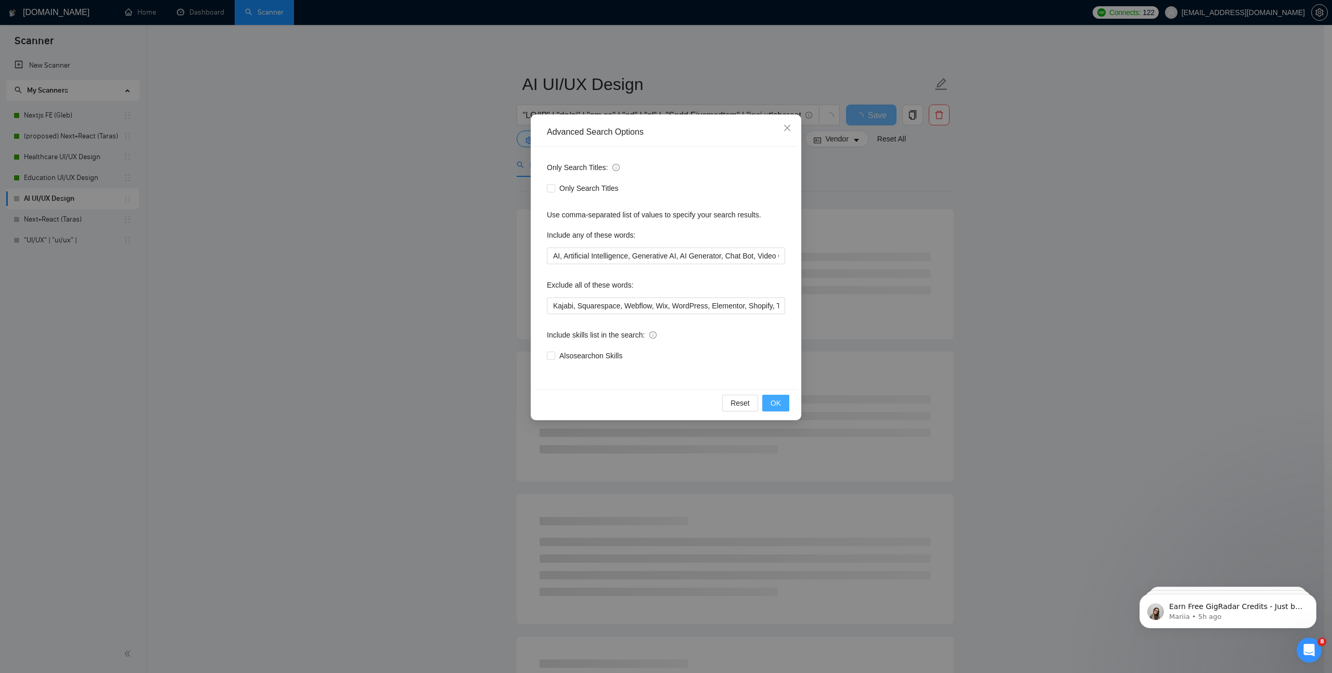
click at [778, 401] on span "OK" at bounding box center [776, 403] width 10 height 11
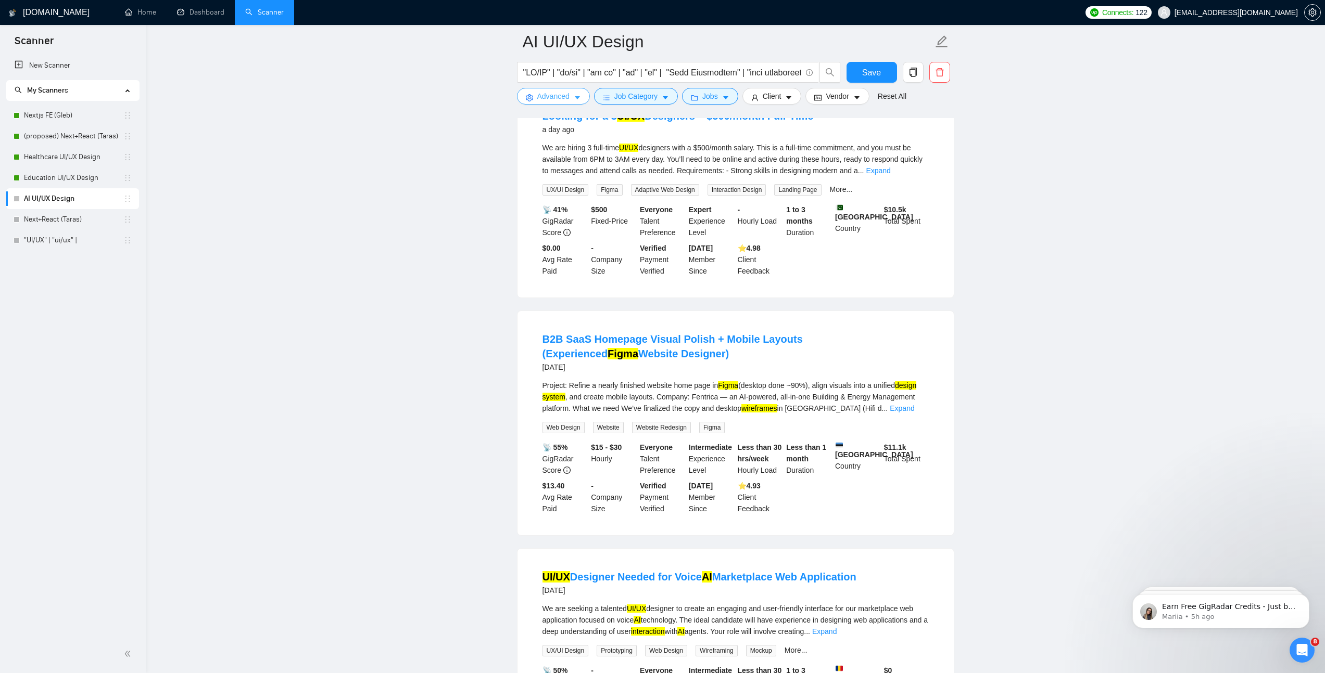
scroll to position [577, 0]
click at [914, 412] on link "Expand" at bounding box center [901, 408] width 24 height 8
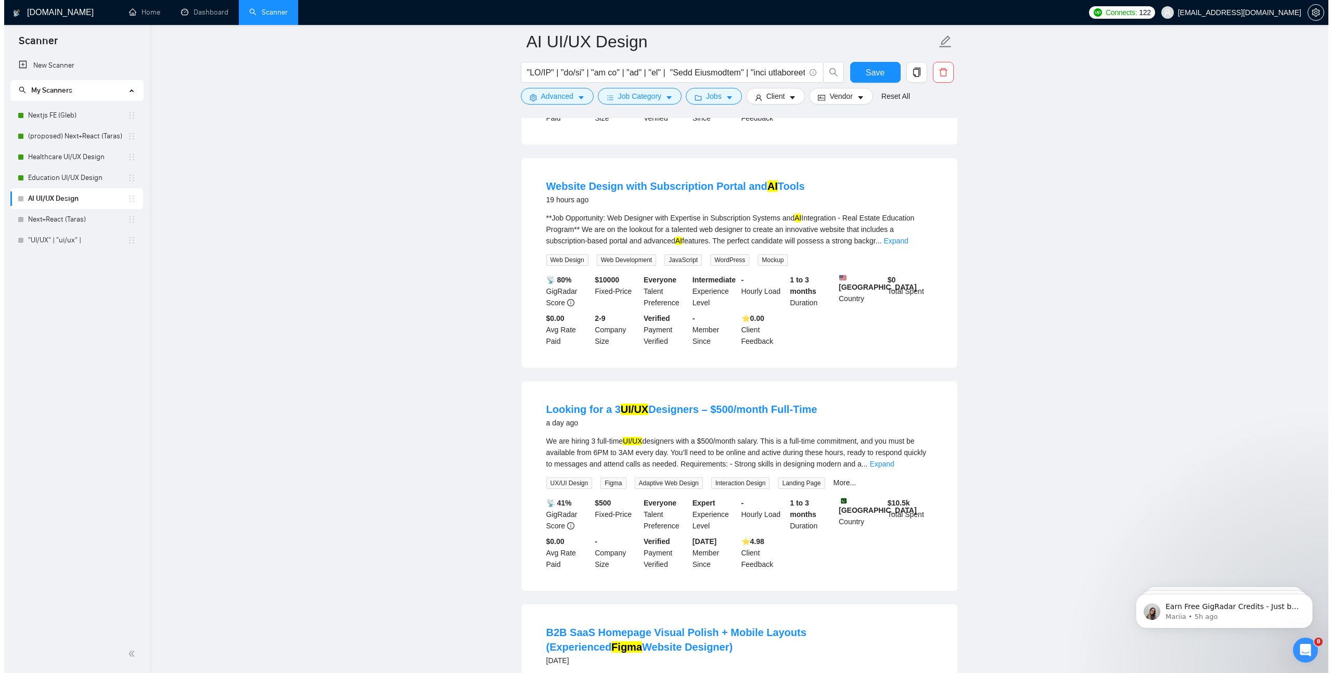
scroll to position [32, 0]
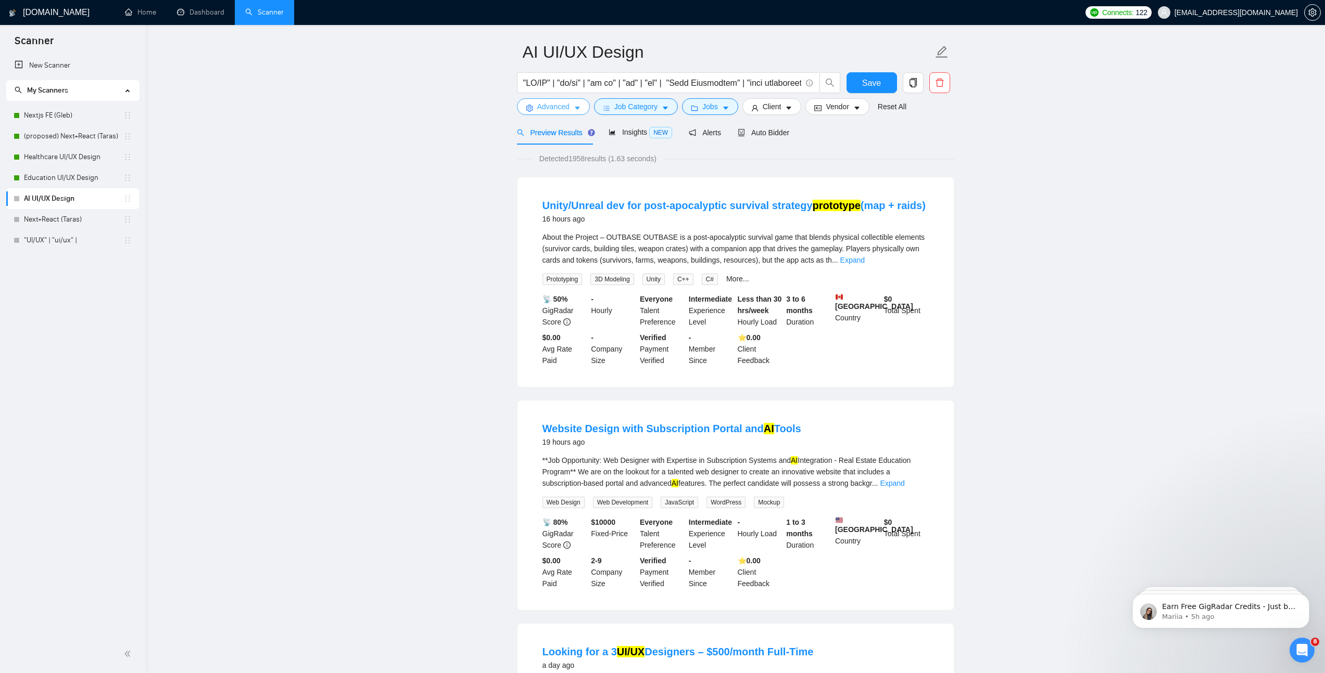
click at [568, 101] on span "Advanced" at bounding box center [553, 106] width 32 height 11
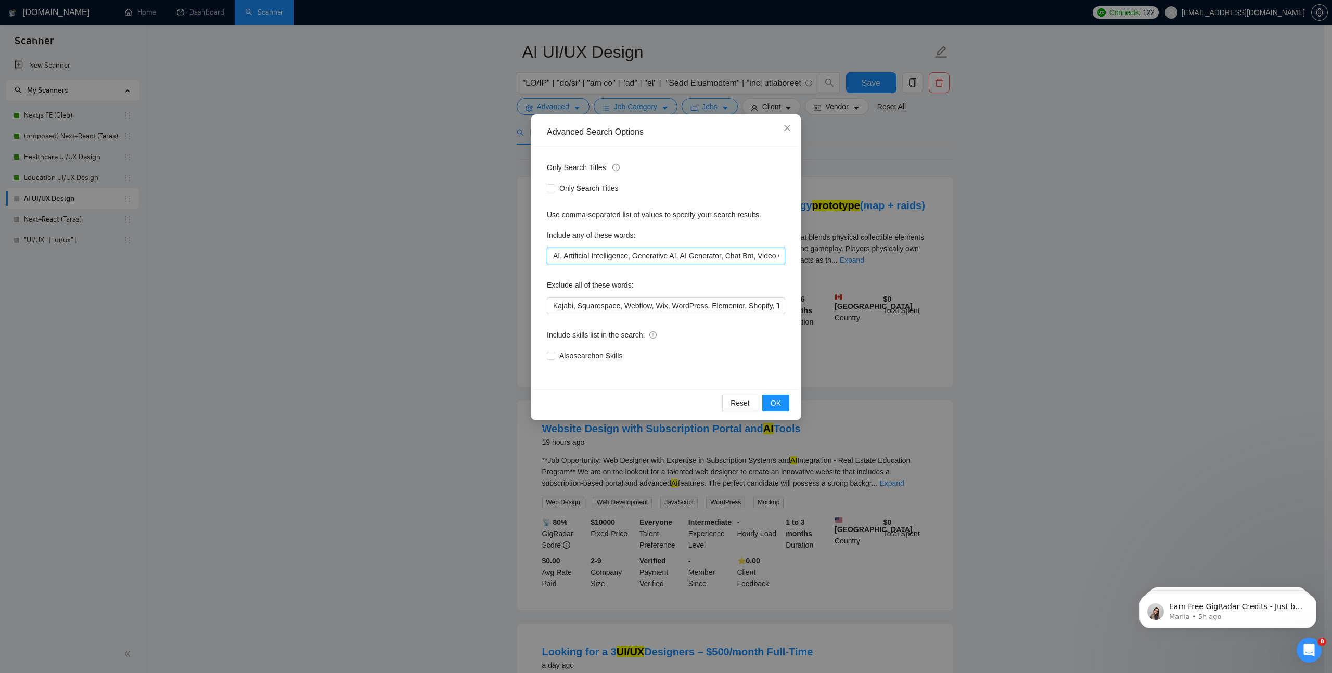
click at [725, 258] on input "AI, Artificial Intelligence, Generative AI, AI Generator, Chat Bot, Video Gener…" at bounding box center [666, 256] width 238 height 17
type input "AI, Artificial Intelligence, Generative AI, AI Generator, Chat Bot, Video Gener…"
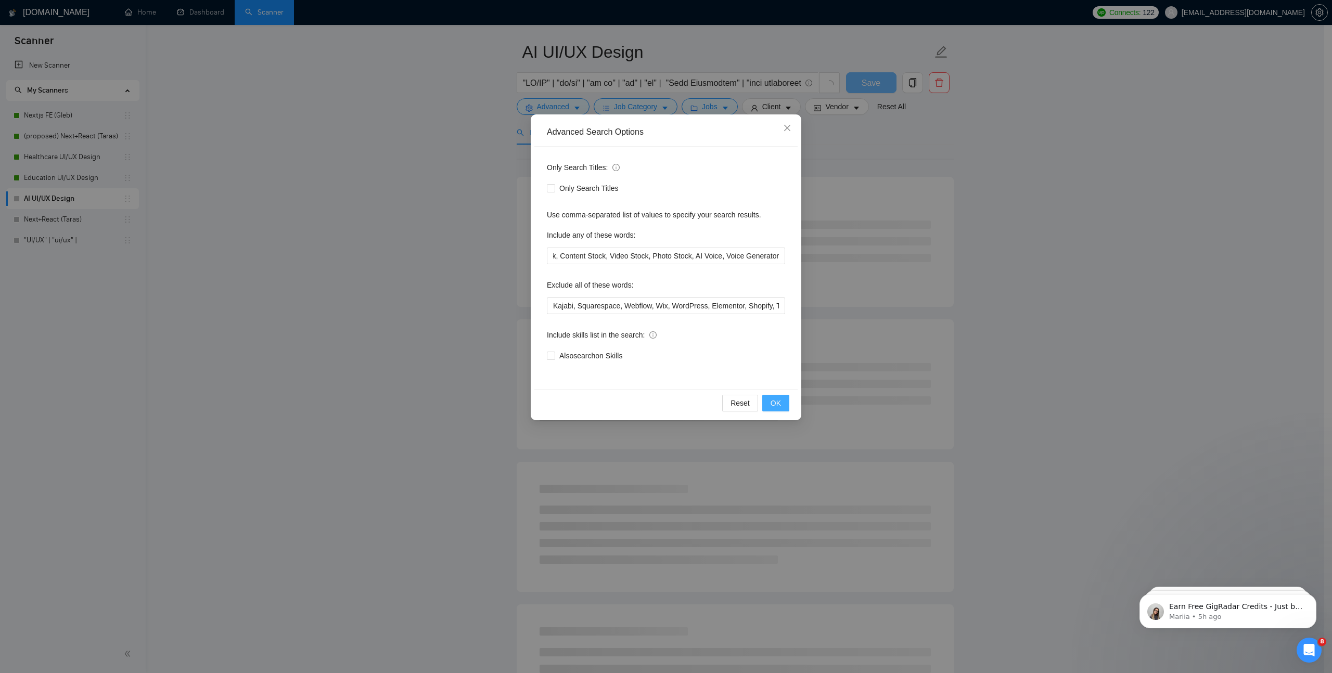
click at [772, 401] on span "OK" at bounding box center [776, 403] width 10 height 11
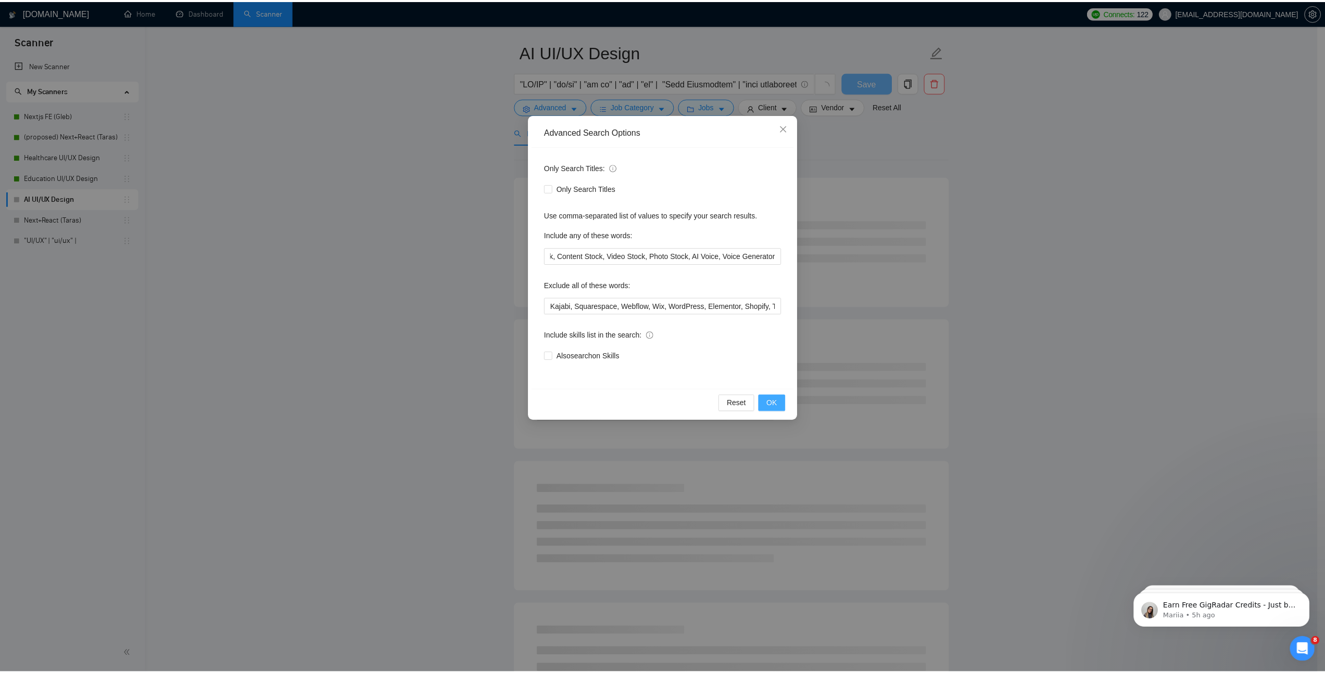
scroll to position [0, 0]
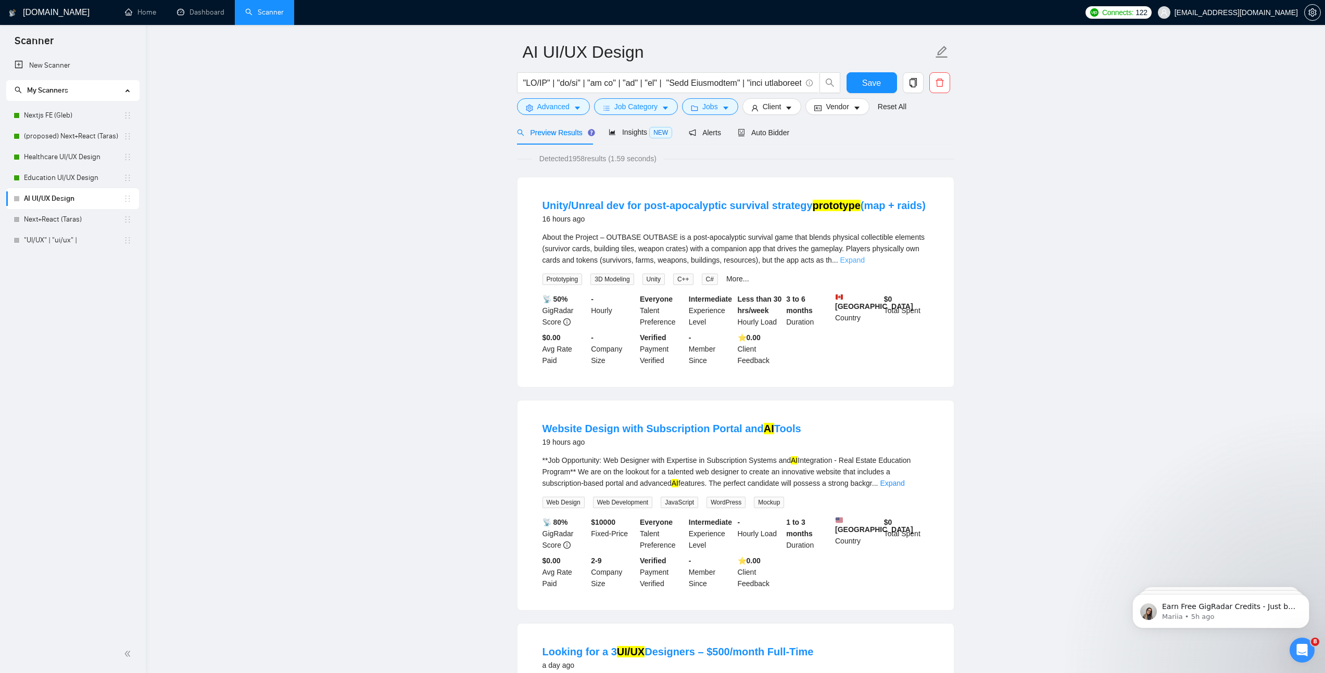
click at [864, 262] on link "Expand" at bounding box center [852, 260] width 24 height 8
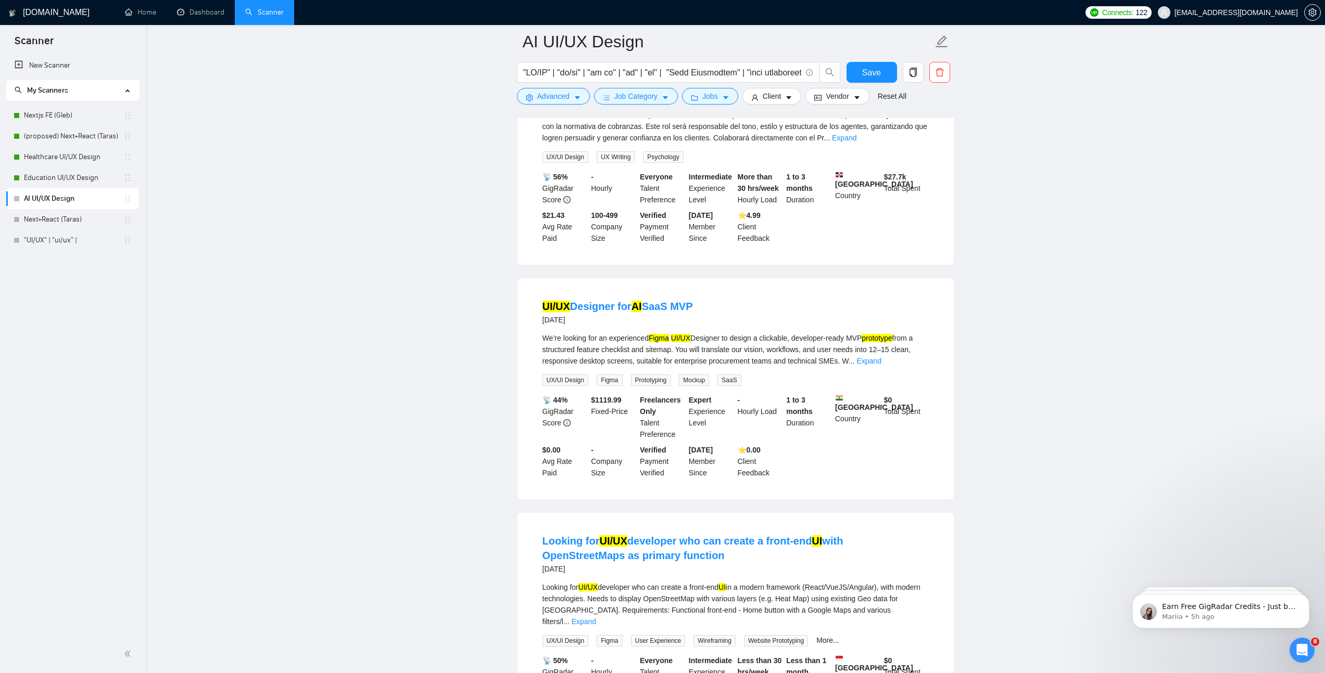
scroll to position [2173, 0]
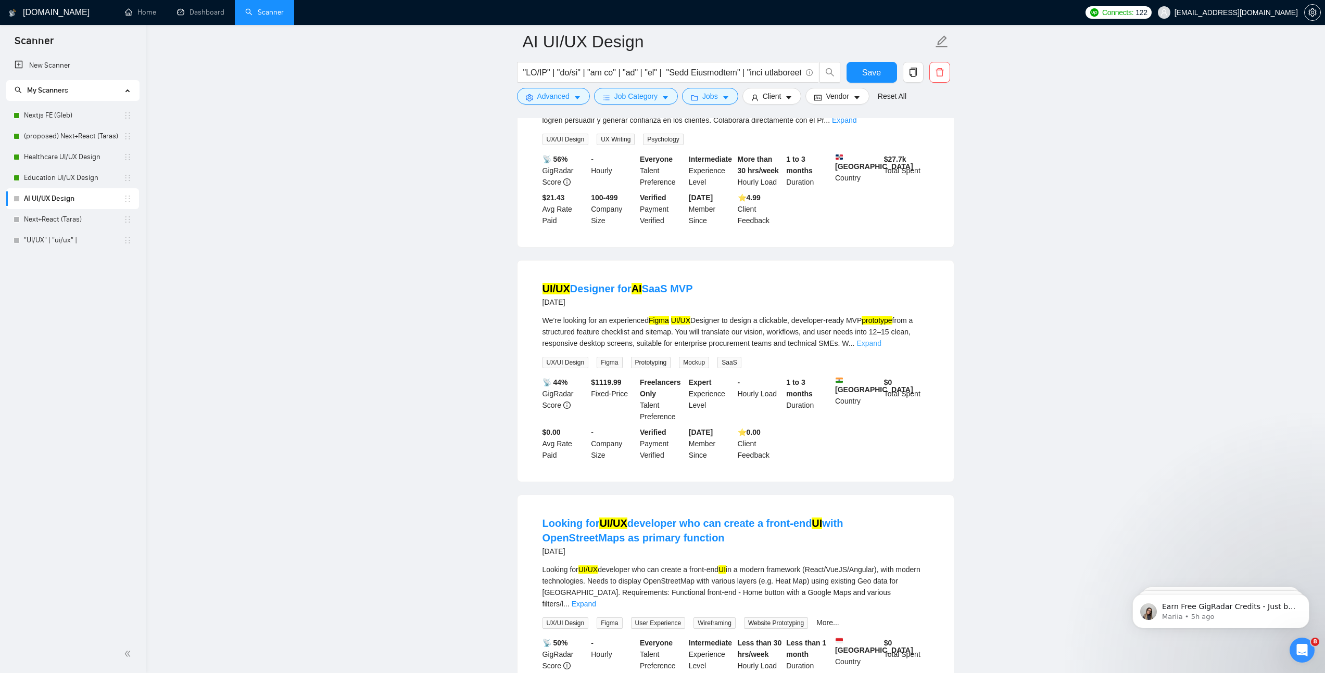
click at [881, 348] on link "Expand" at bounding box center [868, 343] width 24 height 8
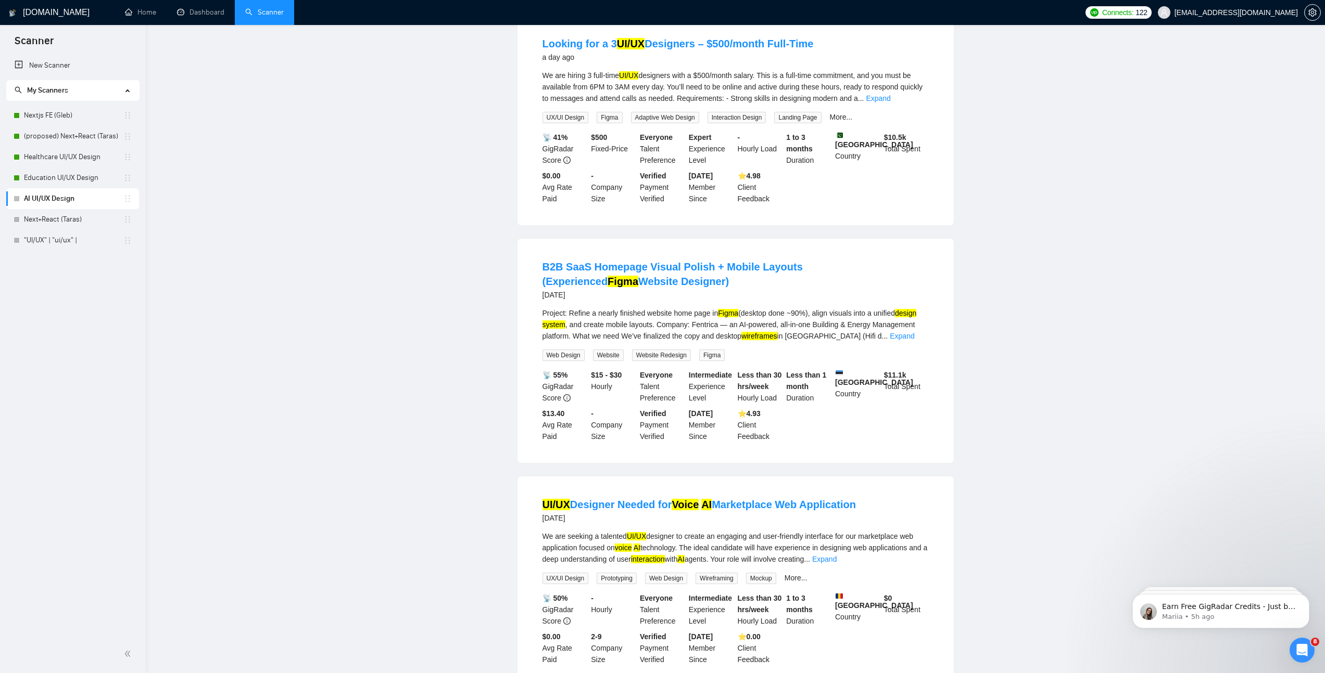
scroll to position [0, 0]
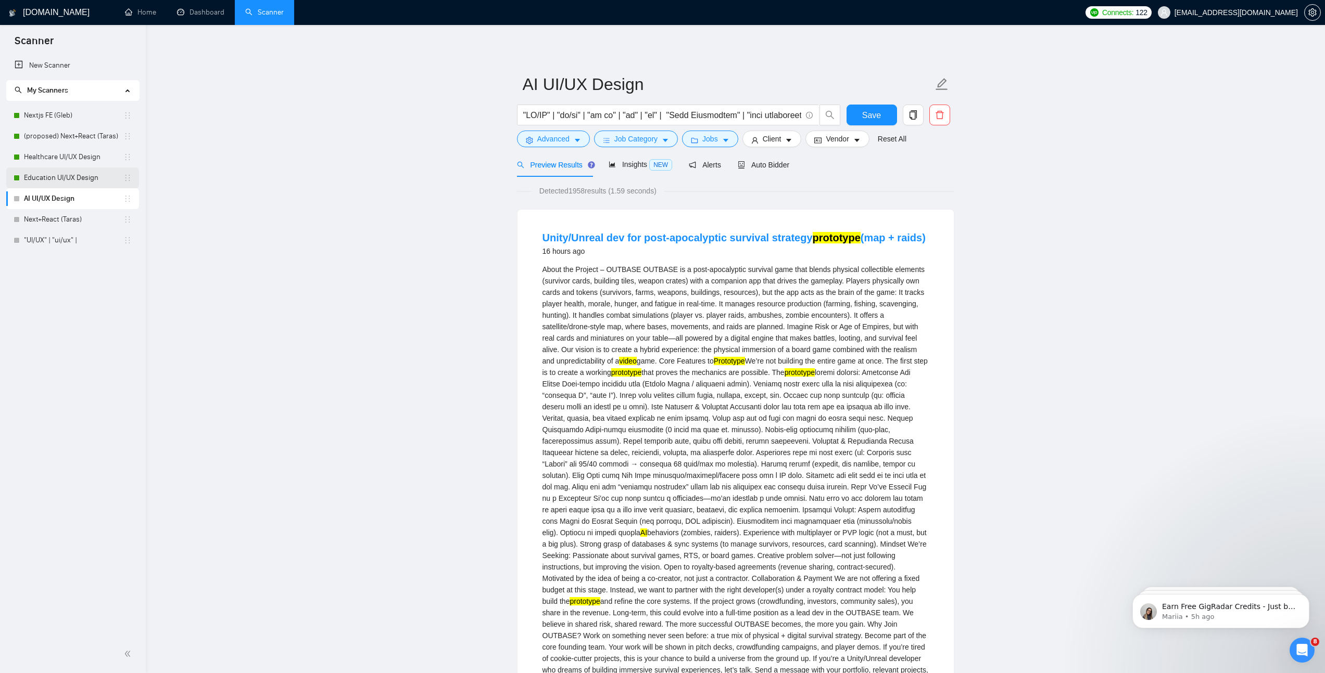
click at [44, 180] on link "Education UI/UX Design" at bounding box center [73, 178] width 99 height 21
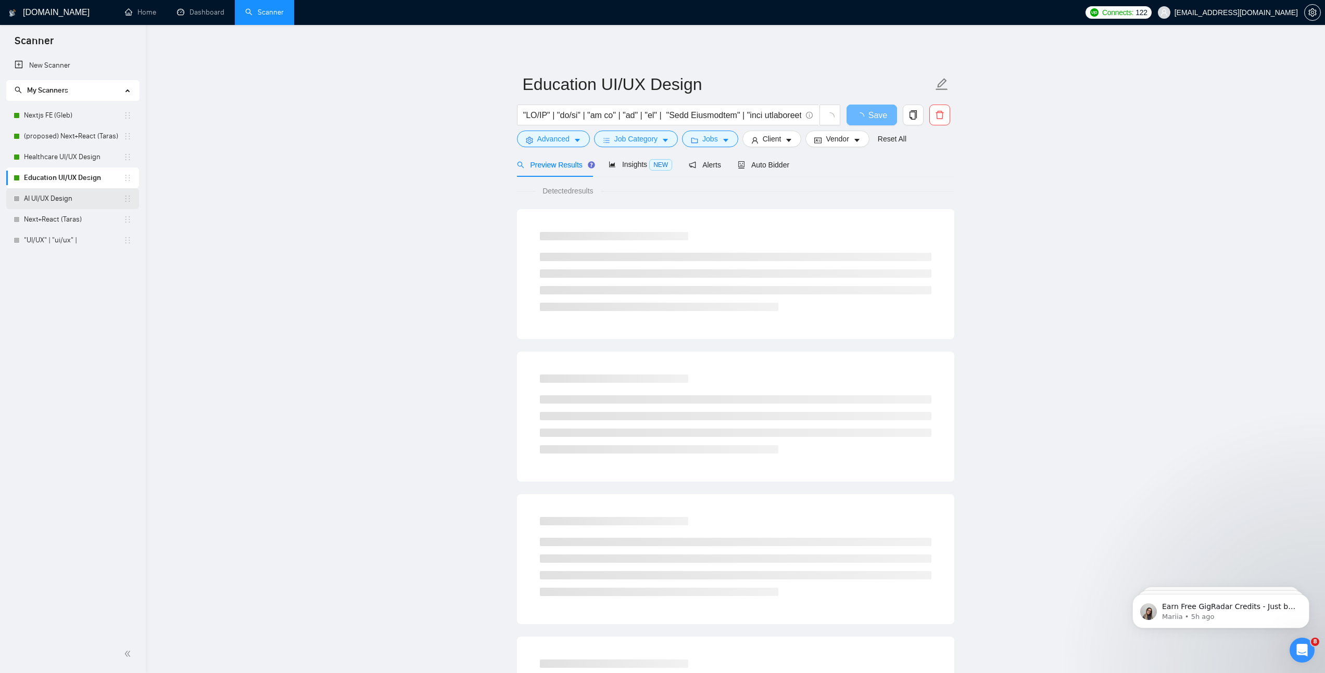
click at [50, 189] on link "AI UI/UX Design" at bounding box center [73, 198] width 99 height 21
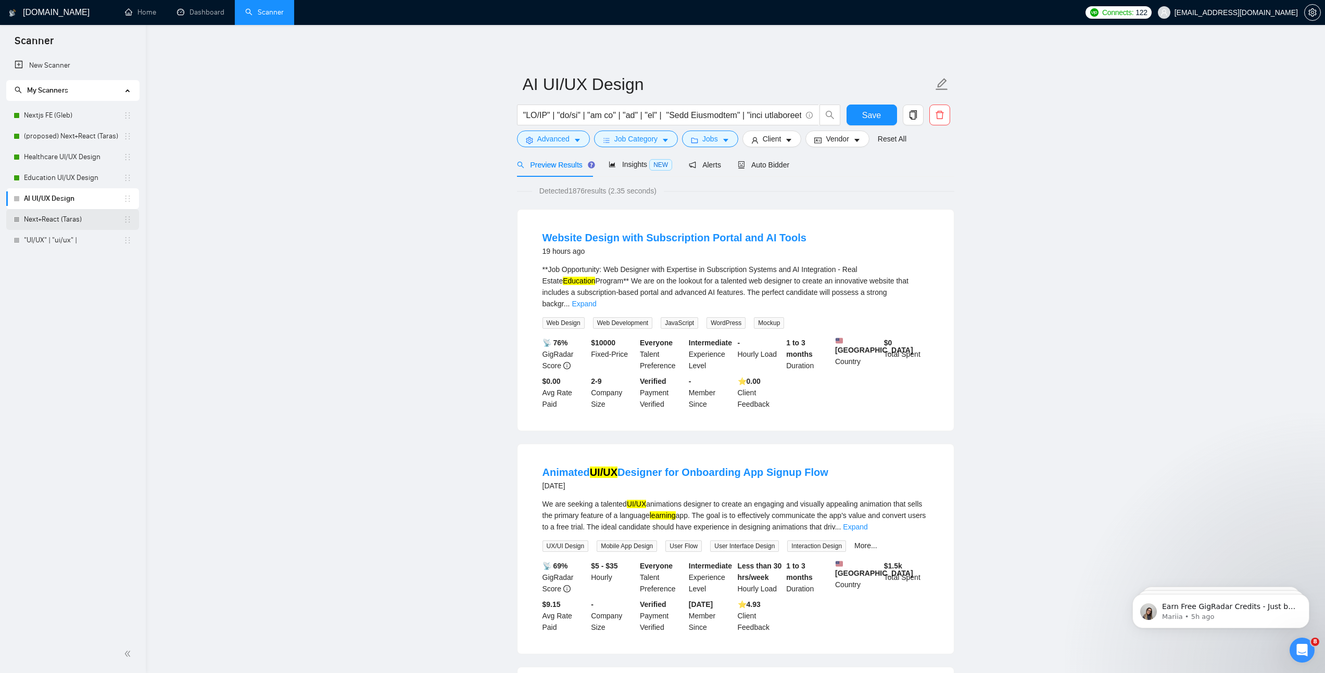
click at [60, 217] on link "Next+React (Taras)" at bounding box center [73, 219] width 99 height 21
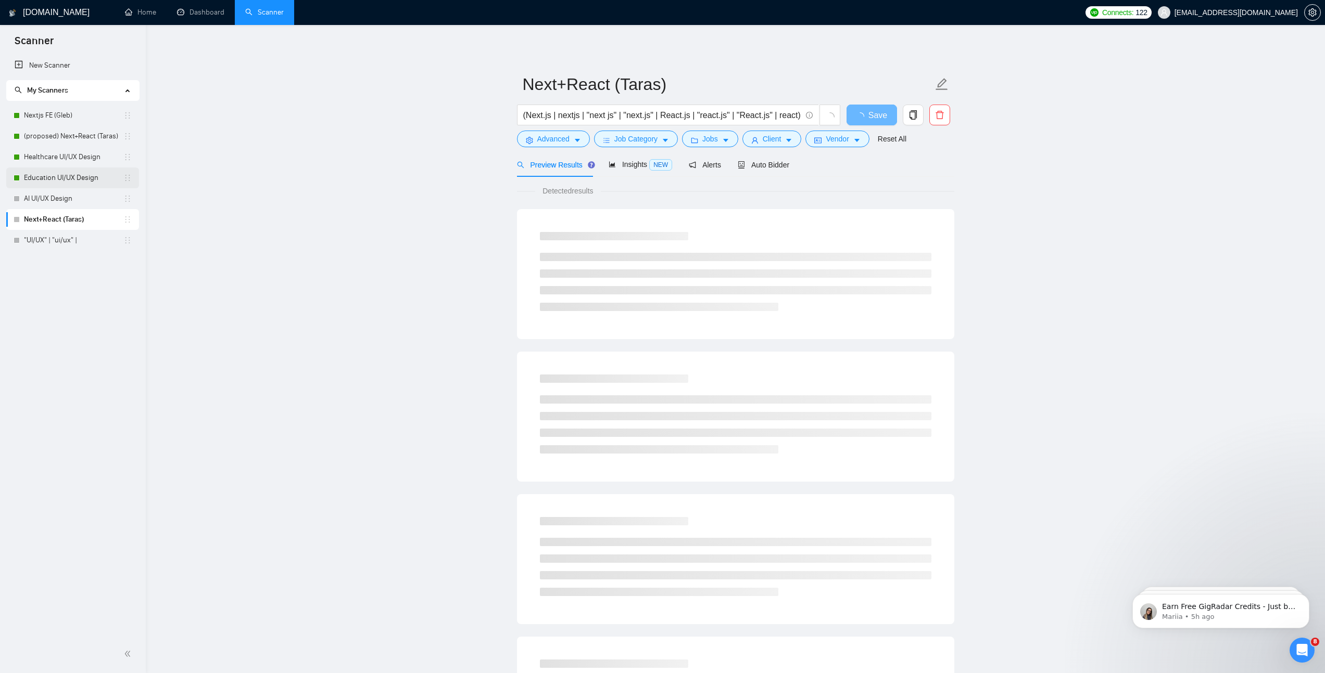
click at [65, 176] on link "Education UI/UX Design" at bounding box center [73, 178] width 99 height 21
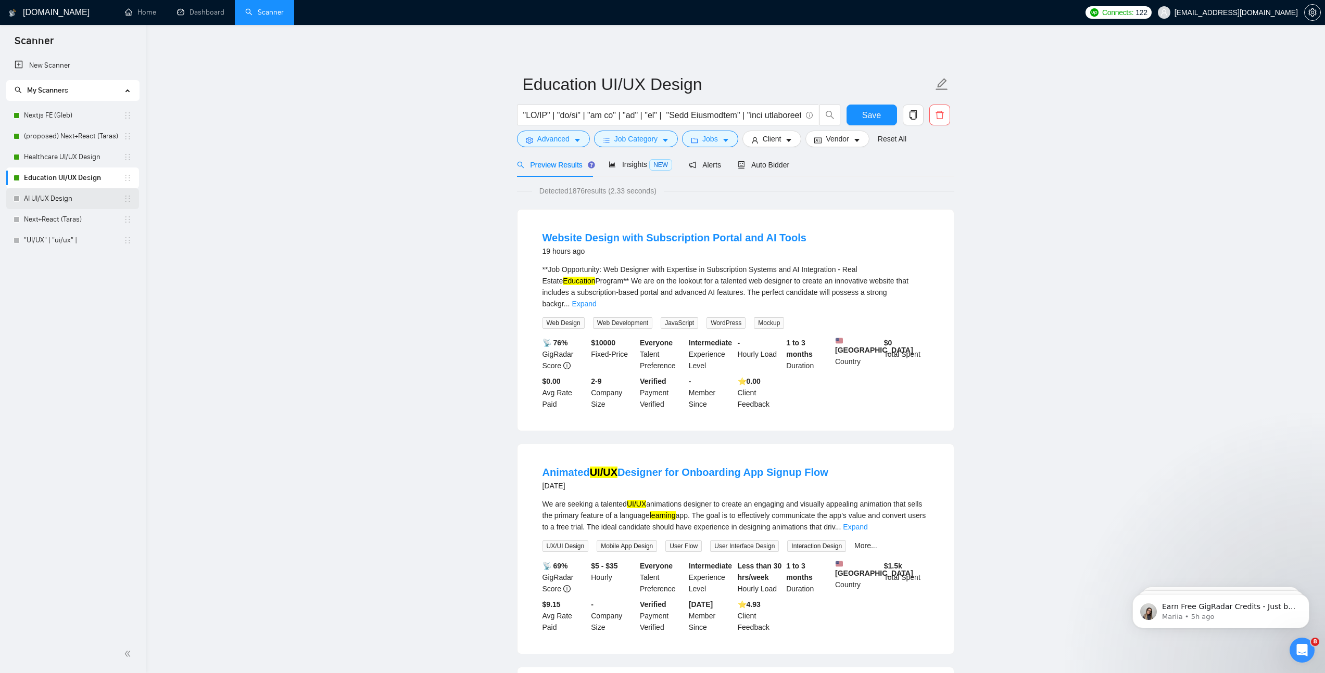
click at [49, 197] on link "AI UI/UX Design" at bounding box center [73, 198] width 99 height 21
click at [139, 8] on link "Home" at bounding box center [140, 12] width 31 height 9
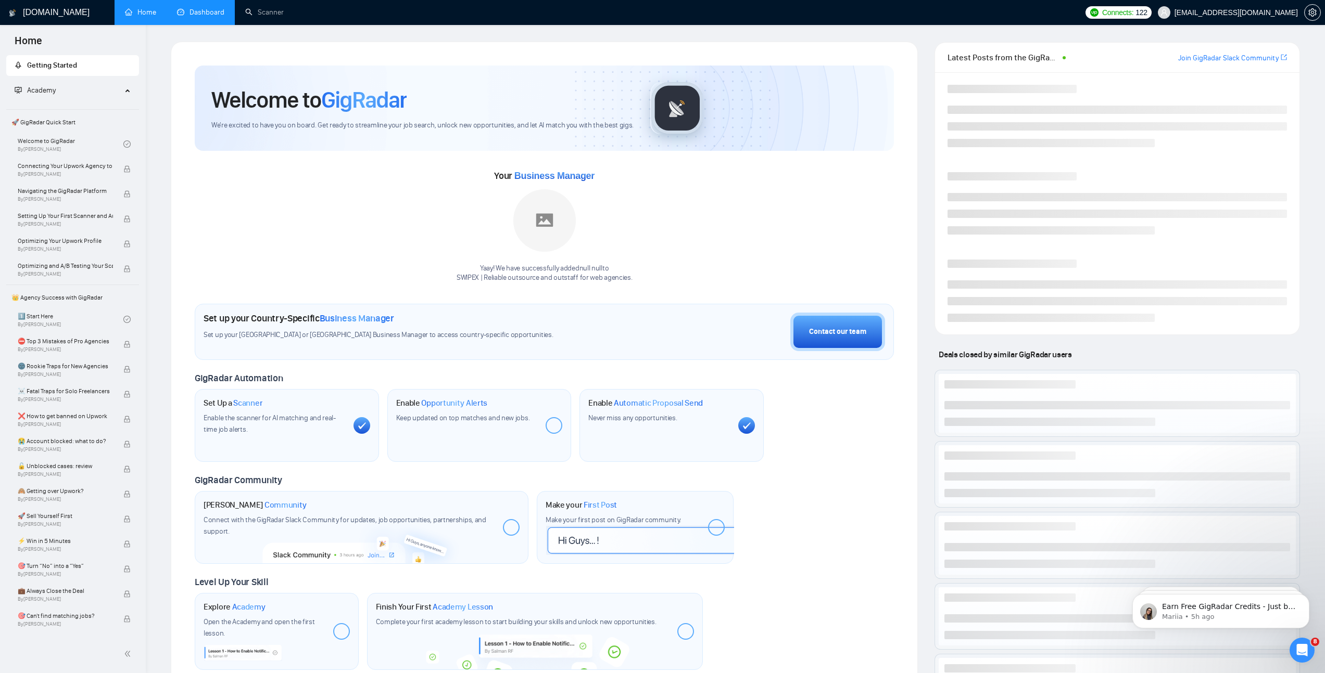
click at [218, 15] on link "Dashboard" at bounding box center [200, 12] width 47 height 9
